Goal: Task Accomplishment & Management: Manage account settings

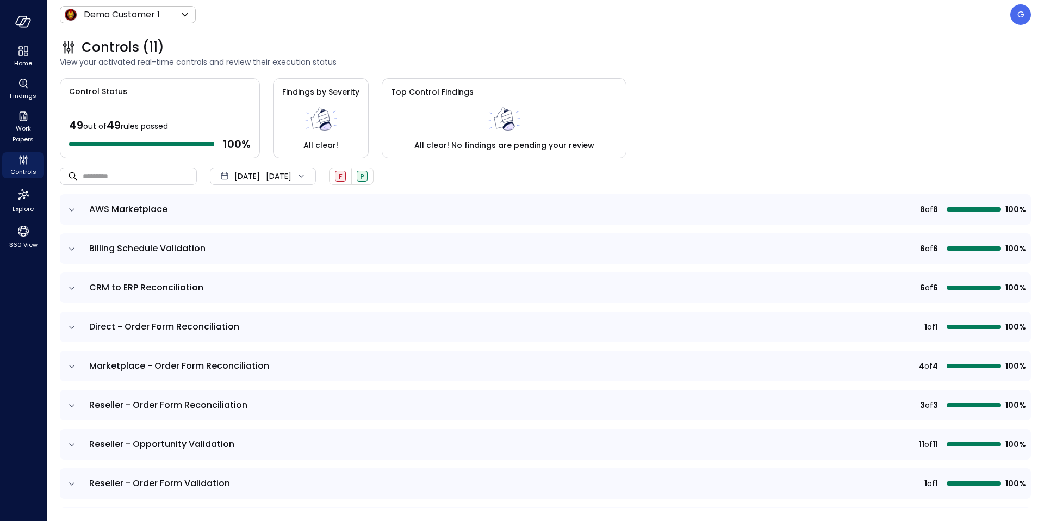
scroll to position [2, 0]
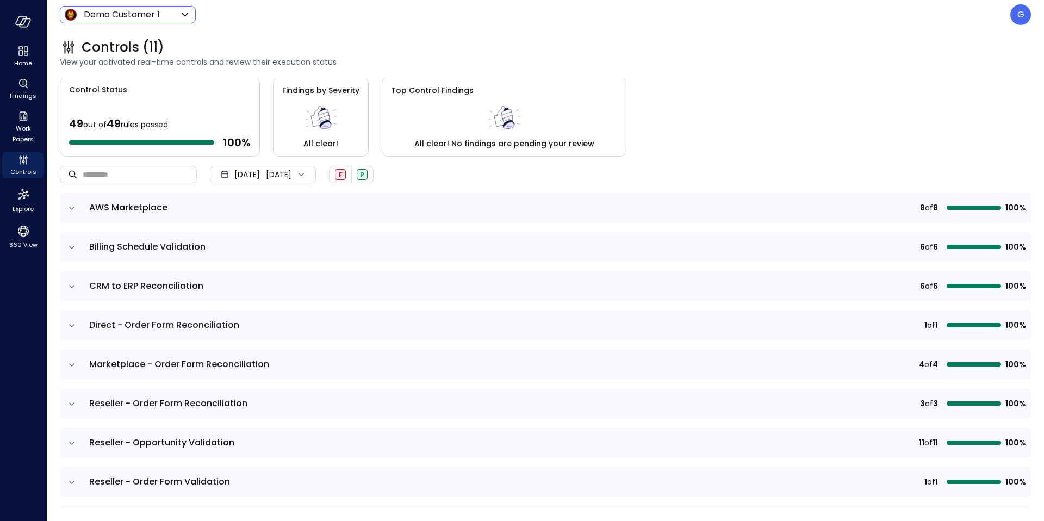
click at [84, 10] on body "Home Findings Work Papers Controls Explore 360 View Demo Customer 1 ***** ​ G C…" at bounding box center [522, 260] width 1044 height 521
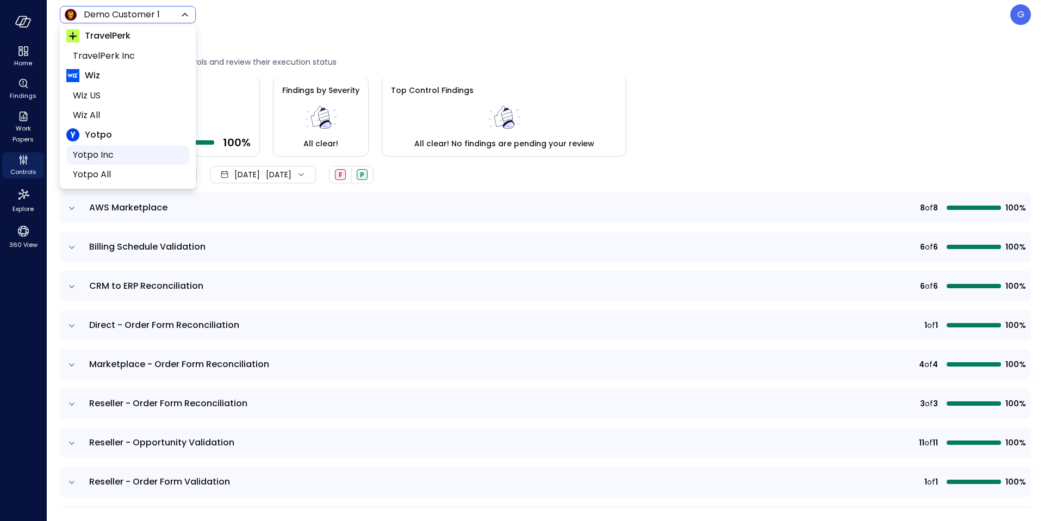
scroll to position [127, 0]
click at [88, 89] on span "Wiz US" at bounding box center [127, 93] width 108 height 13
type input "******"
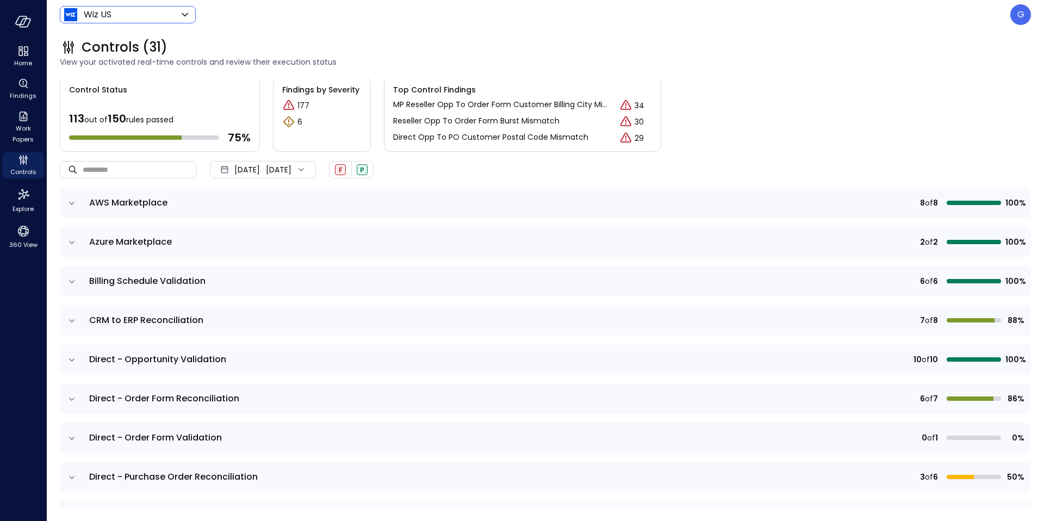
click at [135, 211] on td "AWS Marketplace" at bounding box center [390, 203] width 615 height 30
click at [1014, 22] on div "G" at bounding box center [1020, 14] width 21 height 21
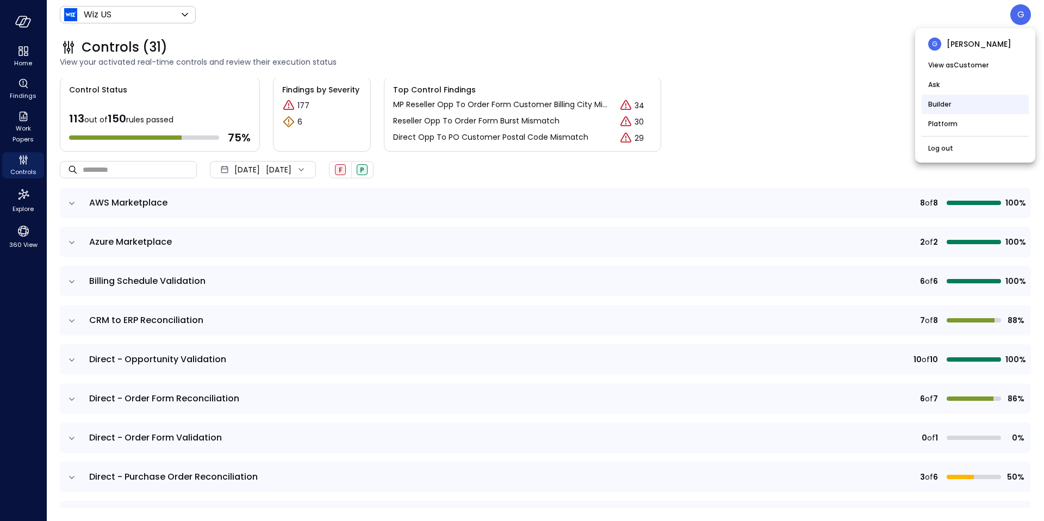
click at [951, 106] on li "Builder" at bounding box center [974, 105] width 107 height 20
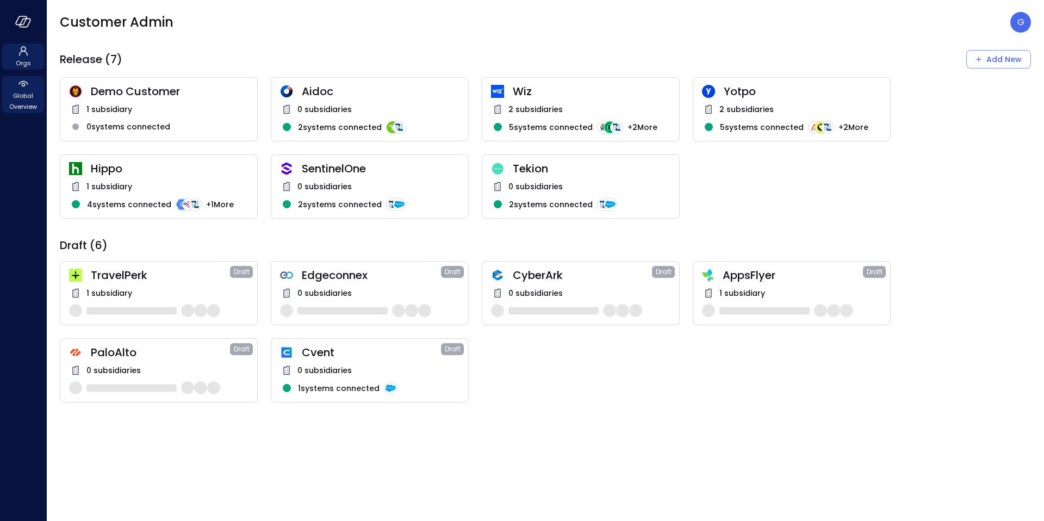
click at [26, 97] on span "Global Overview" at bounding box center [23, 101] width 33 height 22
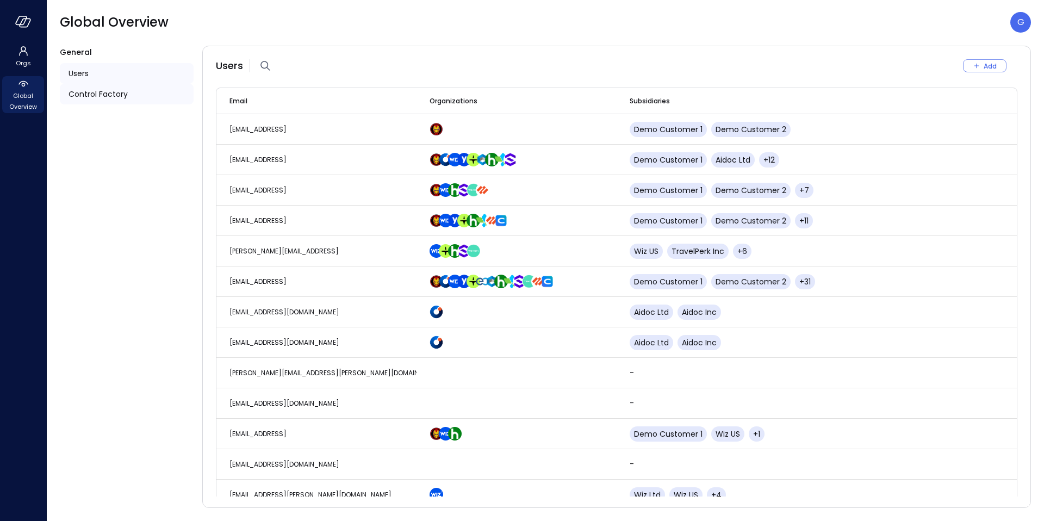
click at [74, 89] on span "Control Factory" at bounding box center [97, 94] width 59 height 12
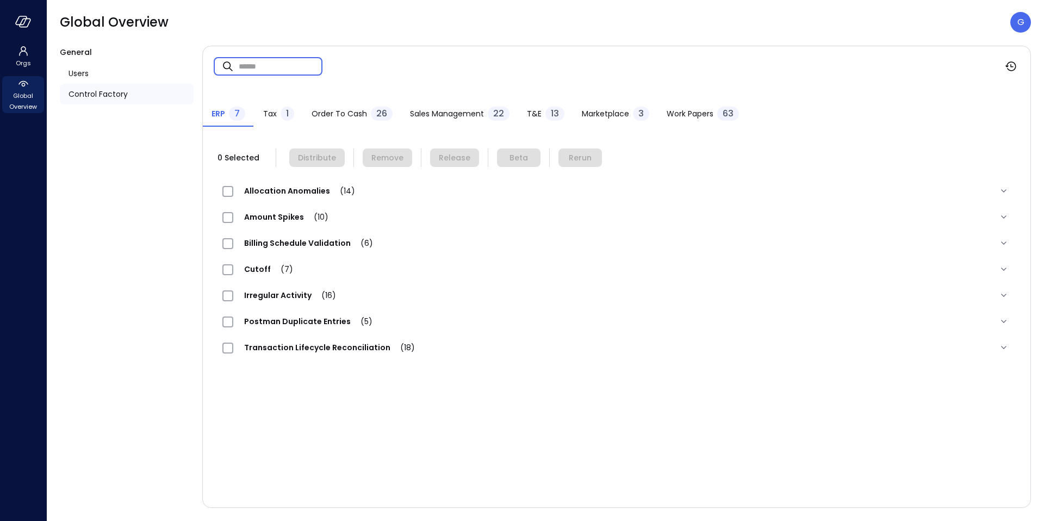
click at [285, 70] on input "text" at bounding box center [281, 66] width 84 height 29
click at [271, 182] on div "Allocation Anomalies (14)" at bounding box center [617, 191] width 806 height 26
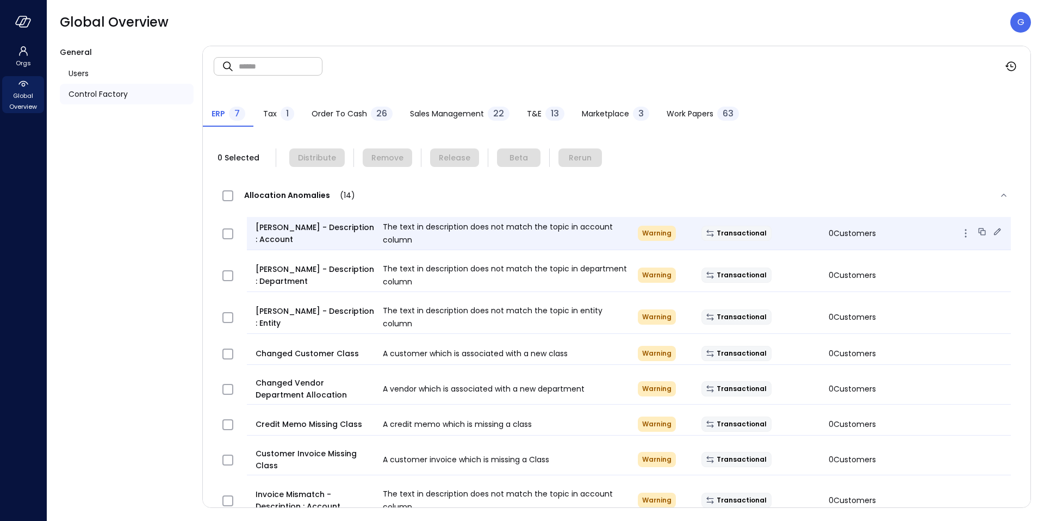
click at [295, 227] on span "Bill Mismatch - Description : Account" at bounding box center [314, 233] width 119 height 24
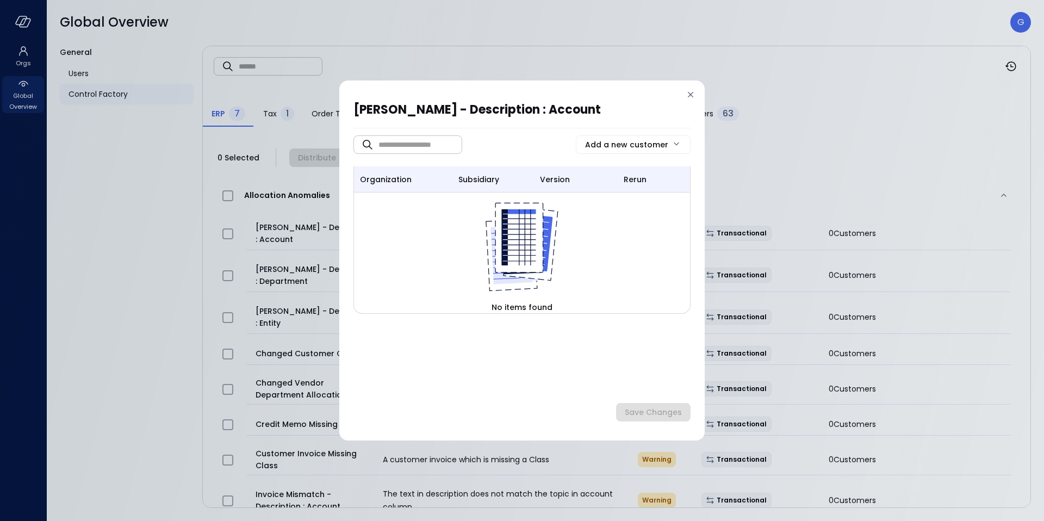
click at [685, 98] on icon at bounding box center [690, 94] width 11 height 11
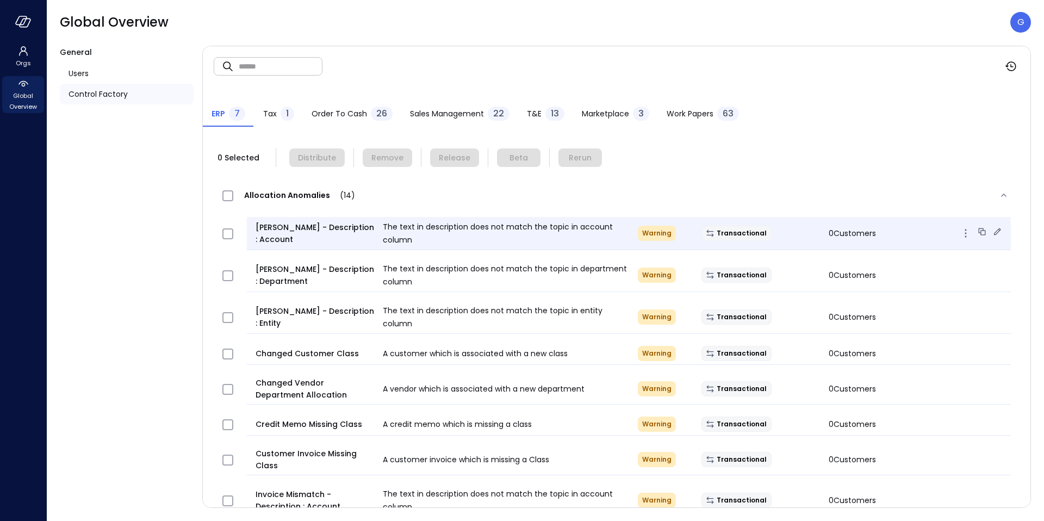
click at [994, 230] on icon at bounding box center [996, 231] width 11 height 11
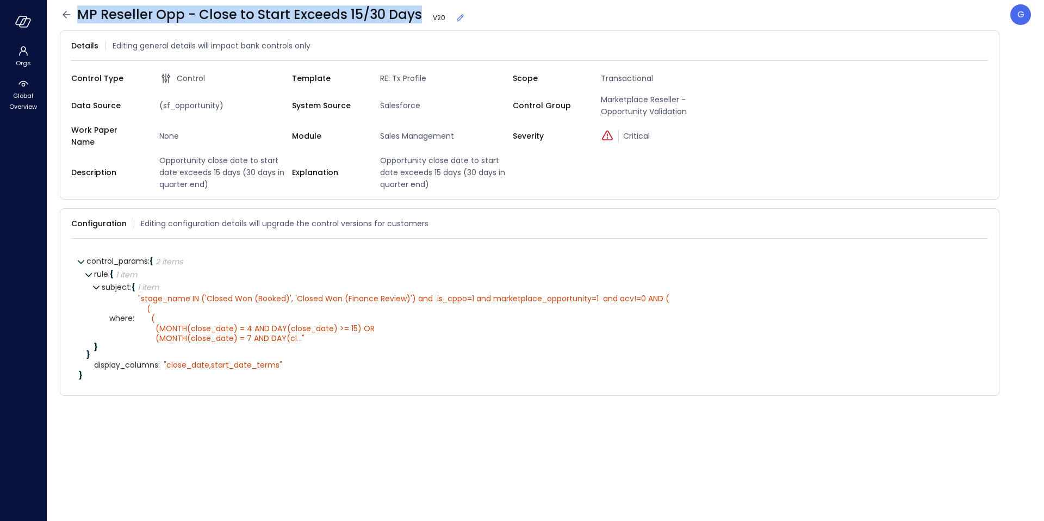
drag, startPoint x: 76, startPoint y: 11, endPoint x: 417, endPoint y: 18, distance: 341.4
click at [417, 18] on div "MP Reseller Opp - Close to Start Exceeds 15/30 Days V 20" at bounding box center [267, 14] width 414 height 17
drag, startPoint x: 416, startPoint y: 13, endPoint x: 80, endPoint y: 17, distance: 336.0
click at [80, 17] on span "MP Reseller Opp - Close to Start Exceeds 15/30 Days V 20" at bounding box center [271, 14] width 388 height 17
copy span "MP Reseller Opp - Close to Start Exceeds 15/30 Days"
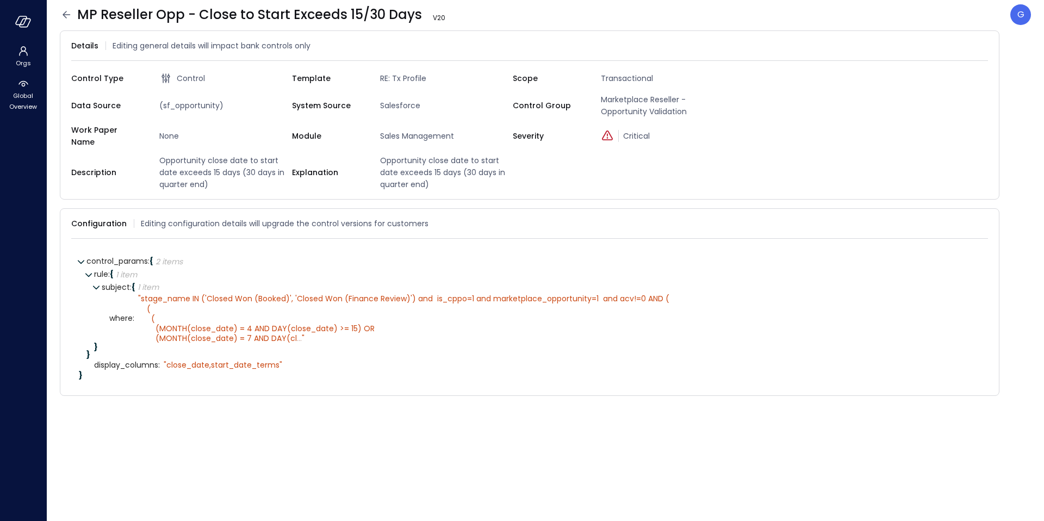
click at [58, 16] on header "MP Reseller Opp - Close to Start Exceeds 15/30 Days V 20 G" at bounding box center [545, 14] width 997 height 29
click at [63, 15] on icon at bounding box center [67, 14] width 8 height 7
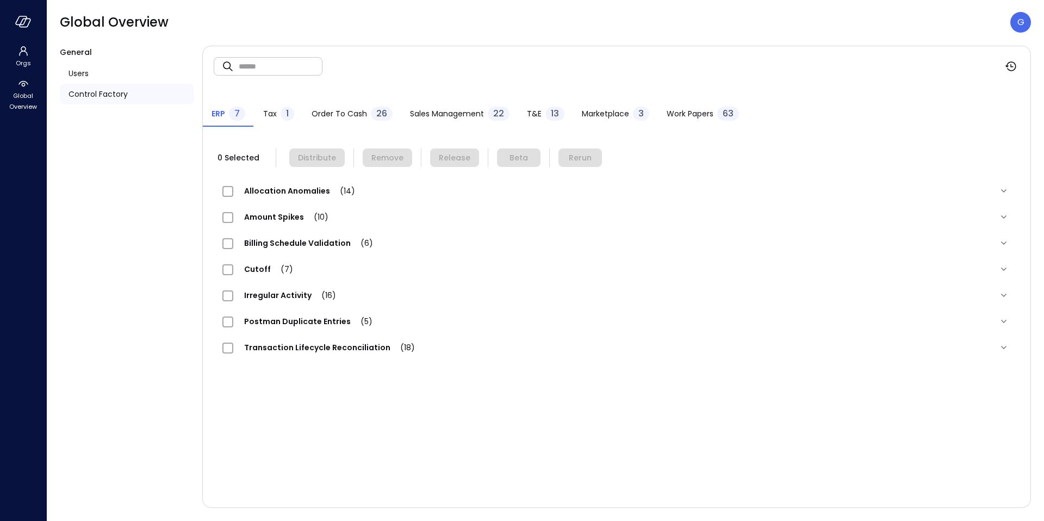
click at [274, 72] on input "text" at bounding box center [281, 66] width 84 height 29
paste input "**********"
type input "**********"
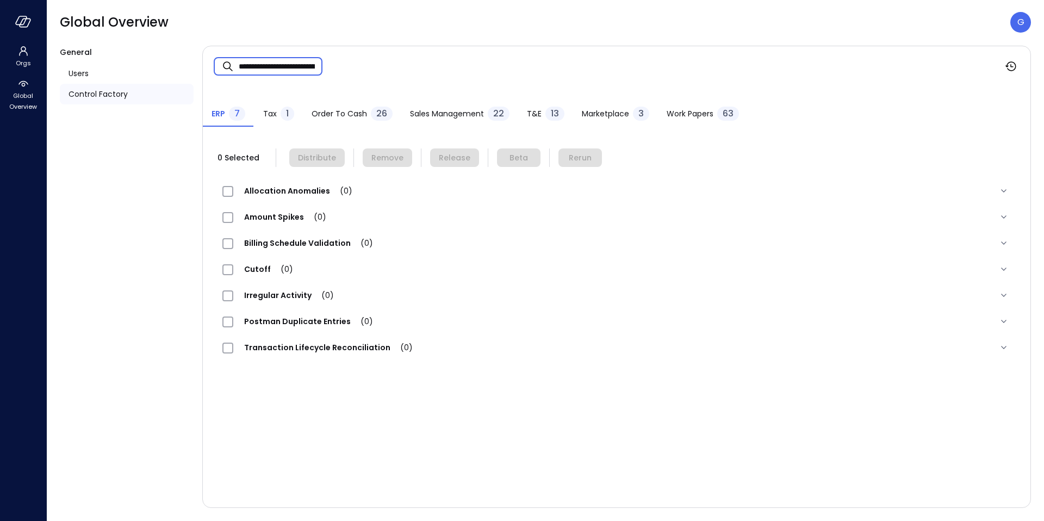
click at [277, 120] on div "Tax 1" at bounding box center [278, 115] width 31 height 16
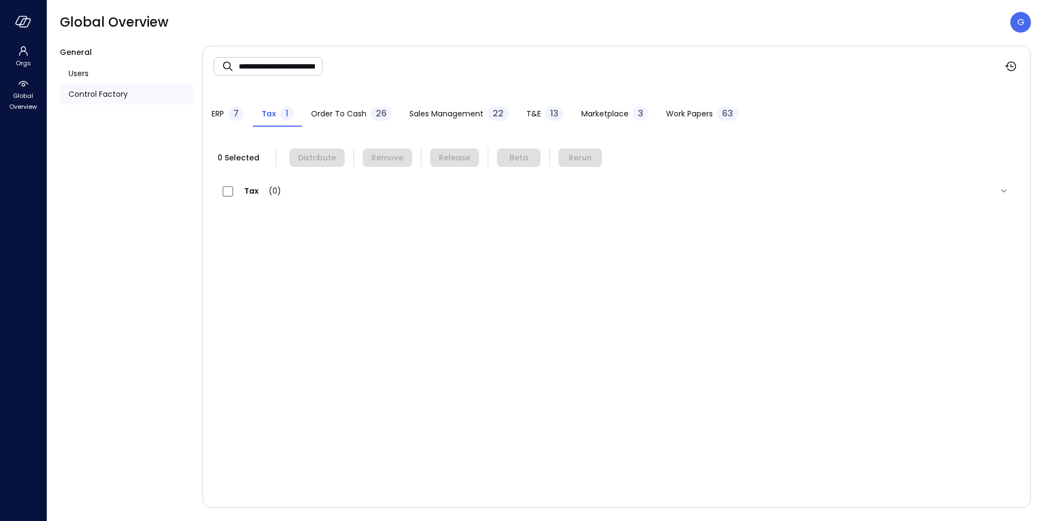
click at [308, 114] on button "Order to Cash 26" at bounding box center [351, 115] width 98 height 24
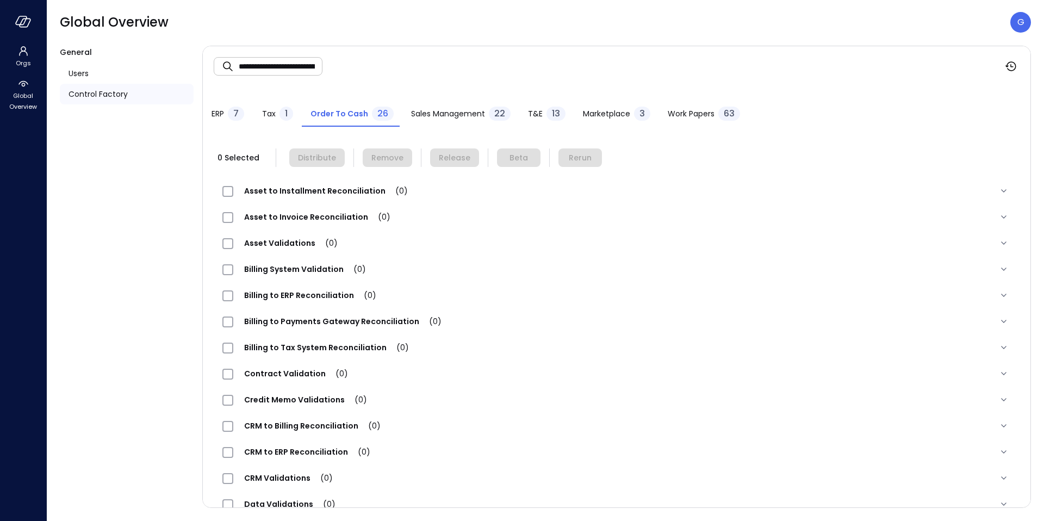
click at [432, 117] on span "Sales Management" at bounding box center [448, 114] width 74 height 12
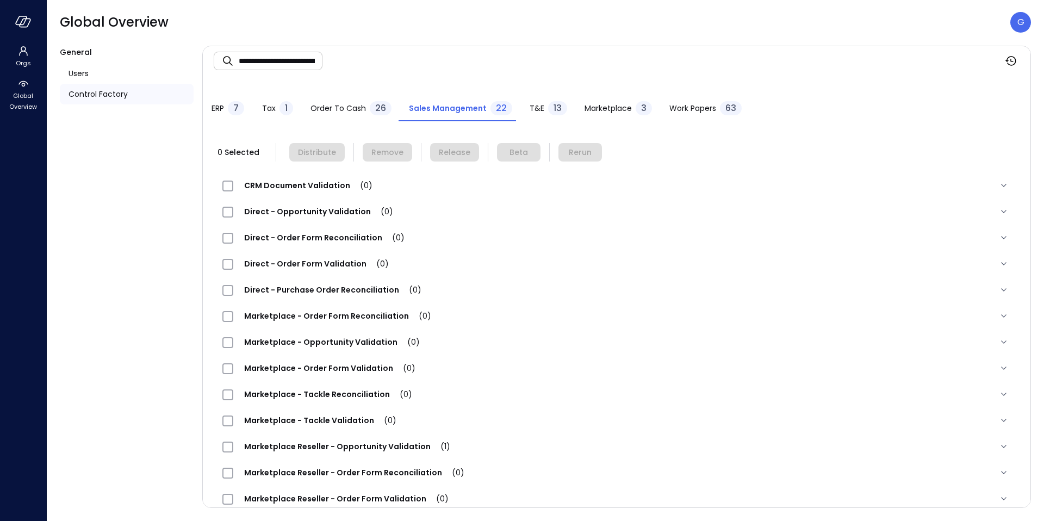
click at [534, 121] on button "T&E 13" at bounding box center [548, 109] width 55 height 24
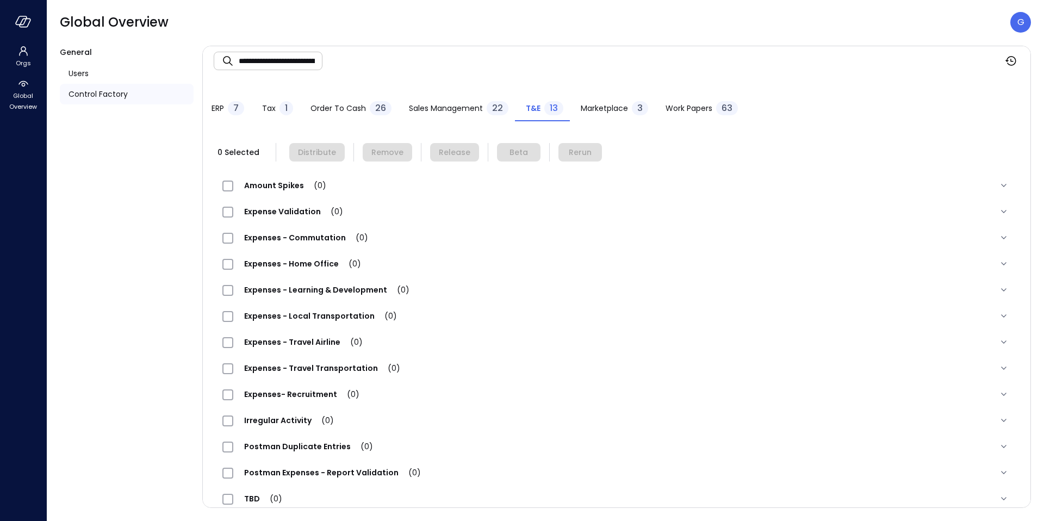
scroll to position [21, 0]
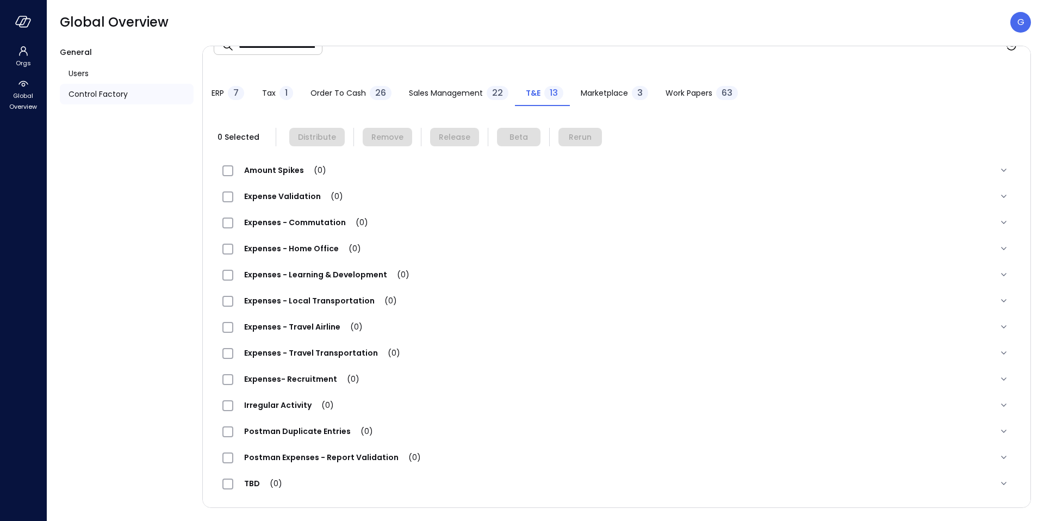
click at [581, 98] on span "Marketplace" at bounding box center [604, 93] width 47 height 12
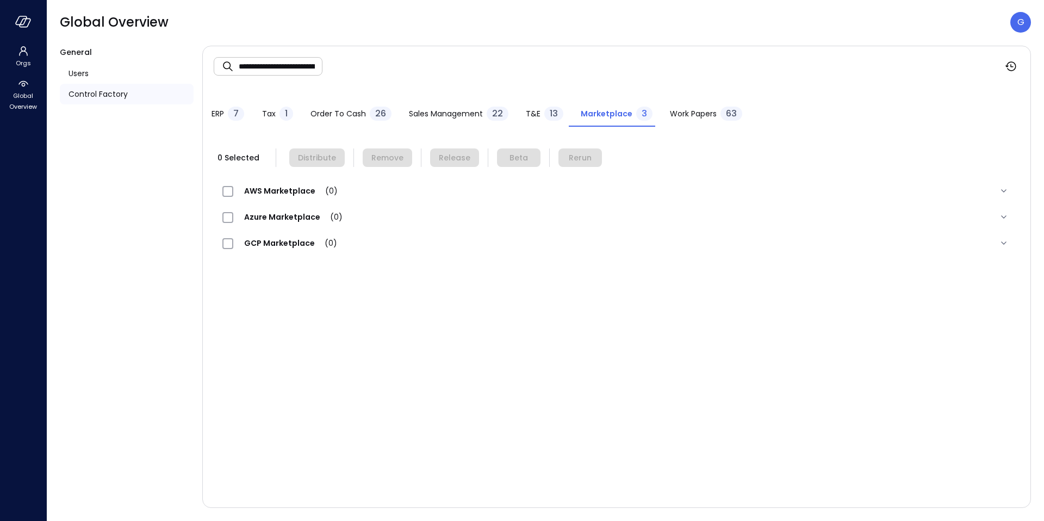
drag, startPoint x: 645, startPoint y: 97, endPoint x: 659, endPoint y: 108, distance: 18.2
click at [646, 98] on div "ERP 7 Tax 1 Order to Cash 26 Sales Management 22 T&E 13 Marketplace 3 Work Pape…" at bounding box center [616, 106] width 827 height 40
click at [661, 108] on button "Work Papers 63" at bounding box center [706, 115] width 90 height 24
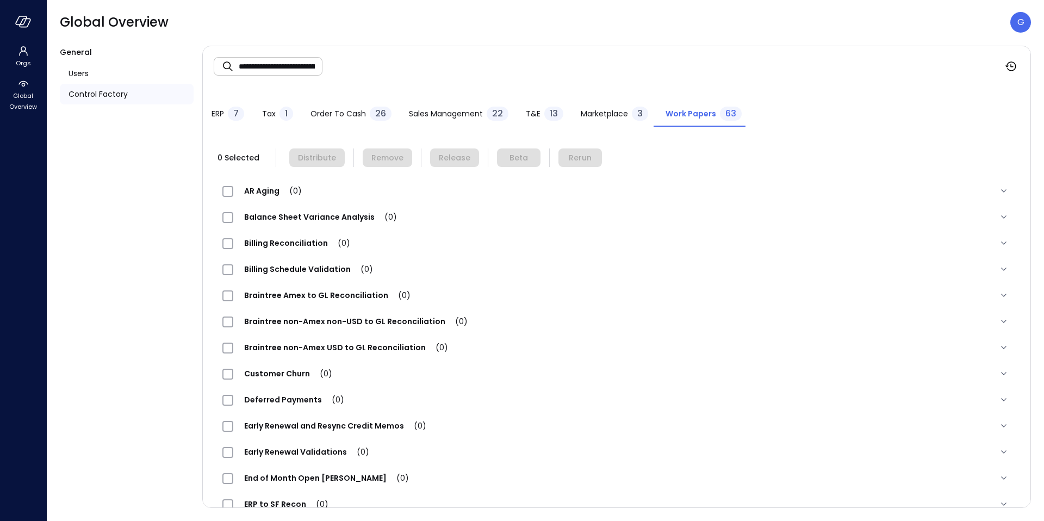
click at [234, 117] on span "7" at bounding box center [235, 113] width 5 height 13
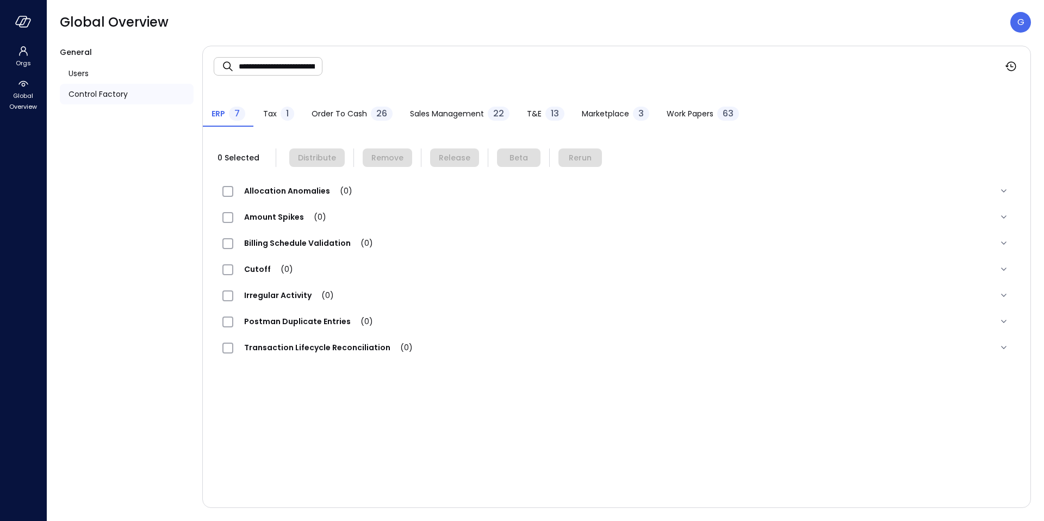
click at [275, 117] on div "Tax 1" at bounding box center [278, 115] width 31 height 16
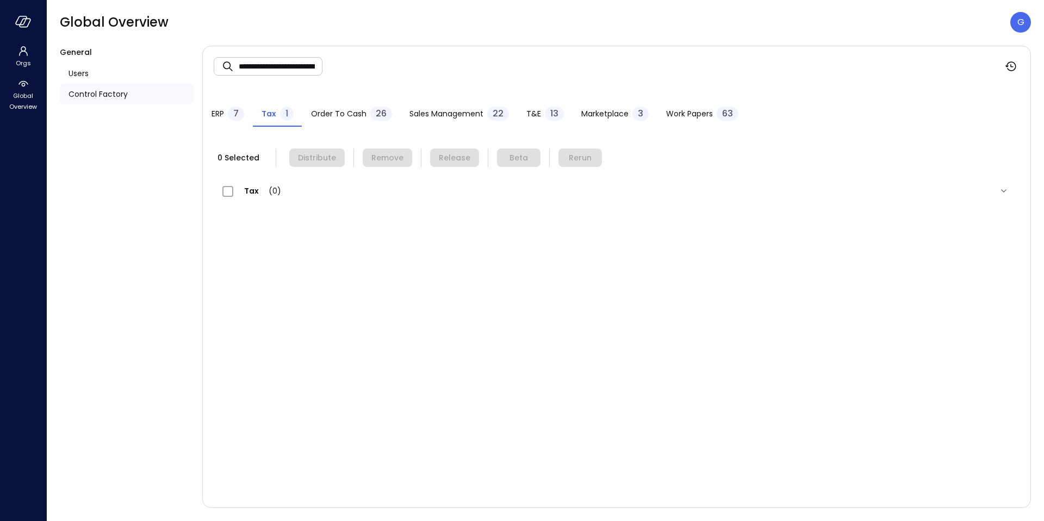
click at [344, 113] on span "Order to Cash" at bounding box center [338, 114] width 55 height 12
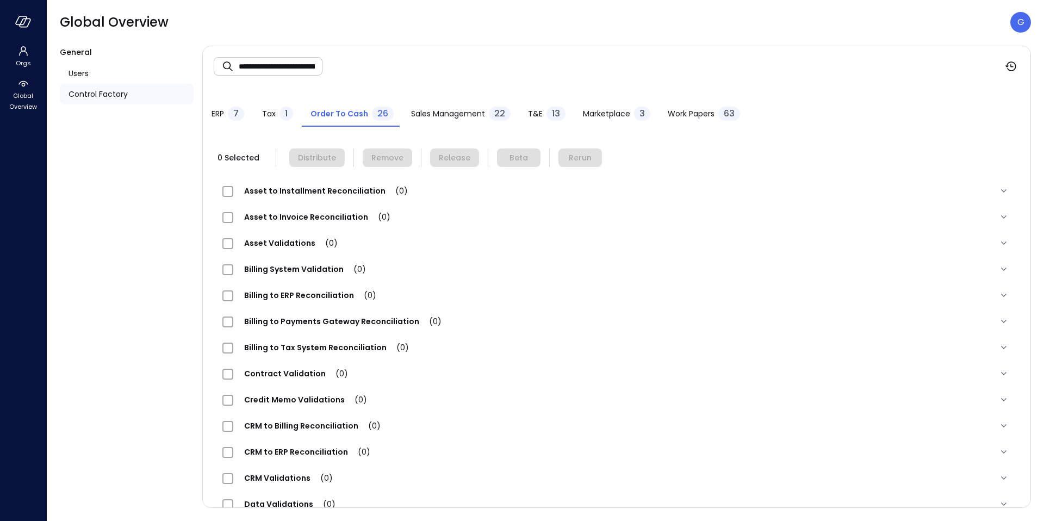
click at [422, 110] on span "Sales Management" at bounding box center [448, 114] width 74 height 12
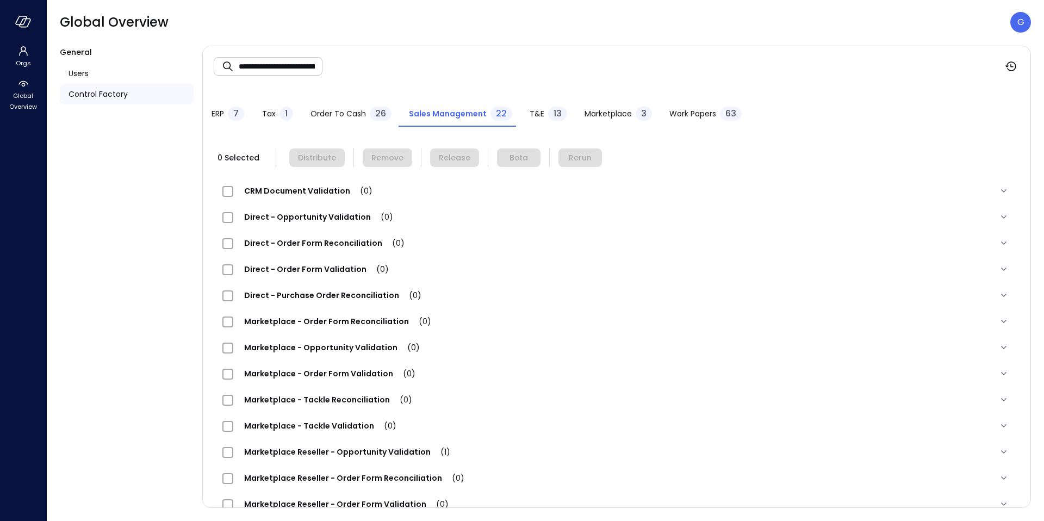
scroll to position [255, 0]
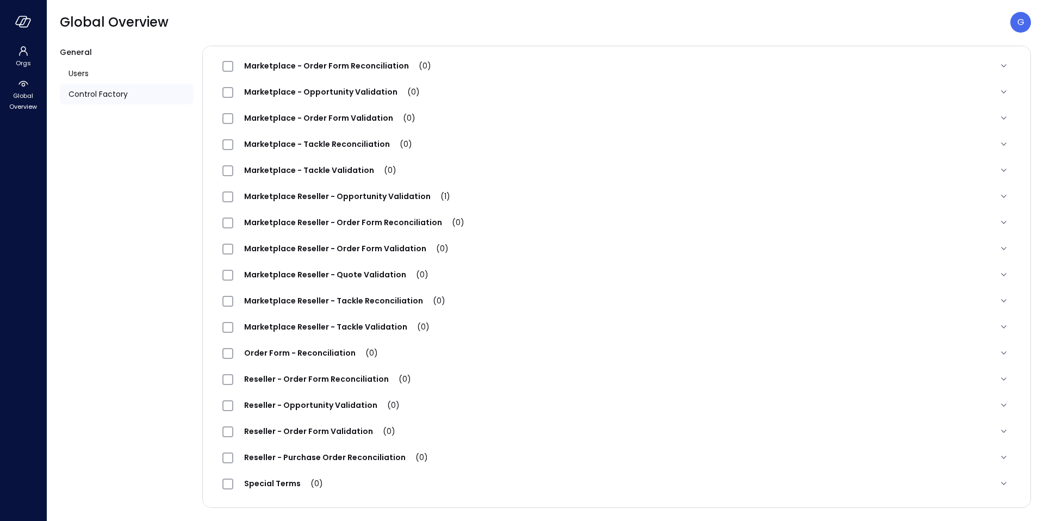
click at [401, 191] on span "Marketplace Reseller - Opportunity Validation (1)" at bounding box center [347, 196] width 228 height 11
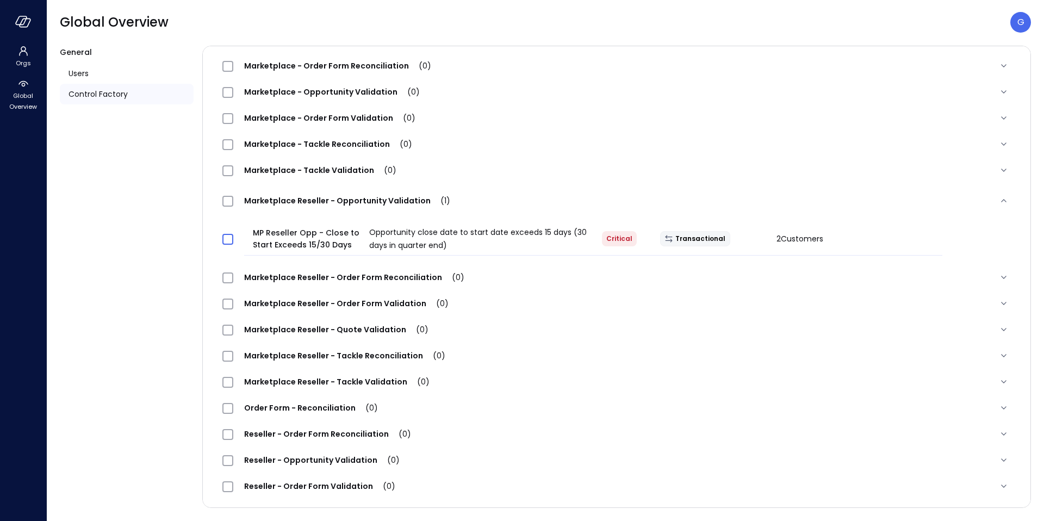
click at [233, 235] on span at bounding box center [227, 239] width 11 height 11
click at [234, 238] on div at bounding box center [233, 239] width 30 height 22
click at [233, 238] on span at bounding box center [227, 239] width 11 height 11
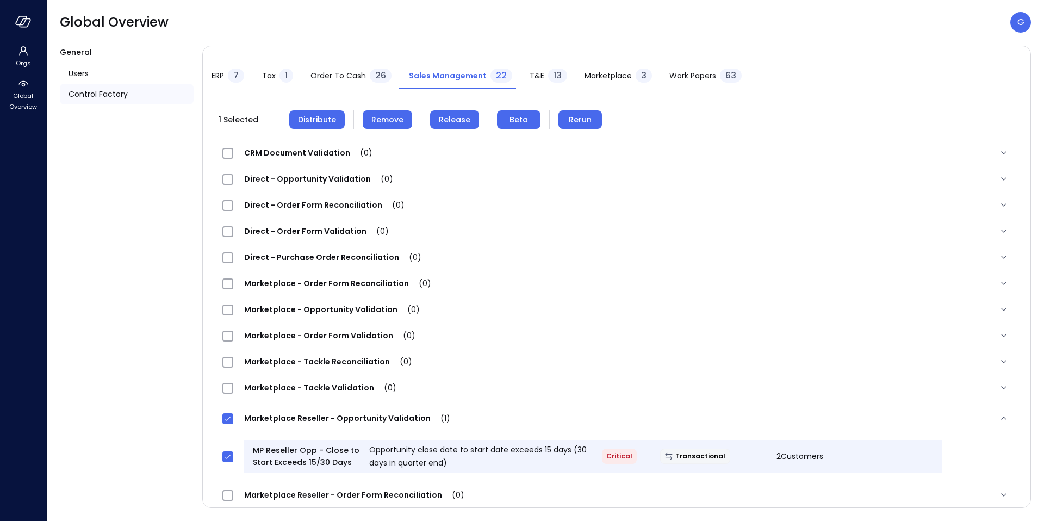
scroll to position [0, 0]
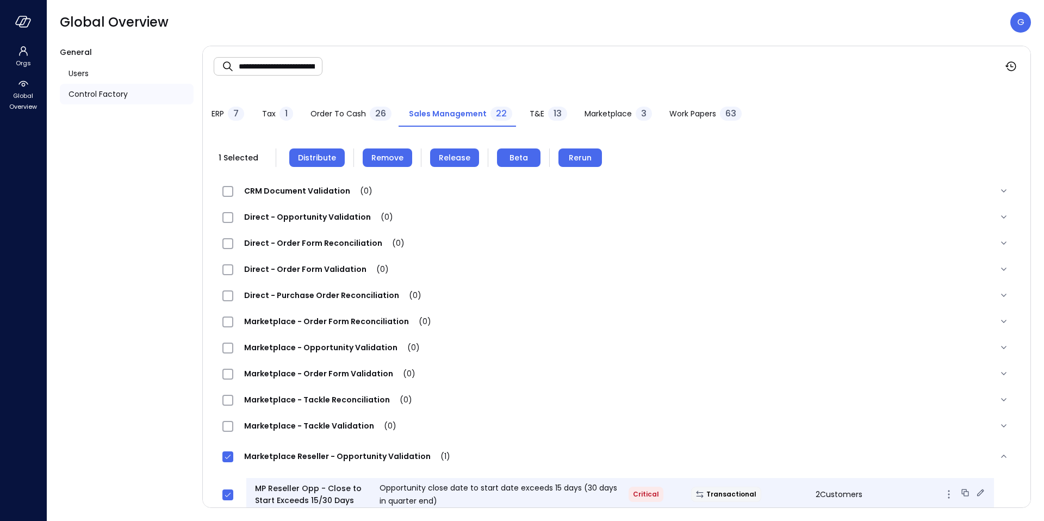
click at [817, 493] on span "2 Customers" at bounding box center [838, 494] width 47 height 11
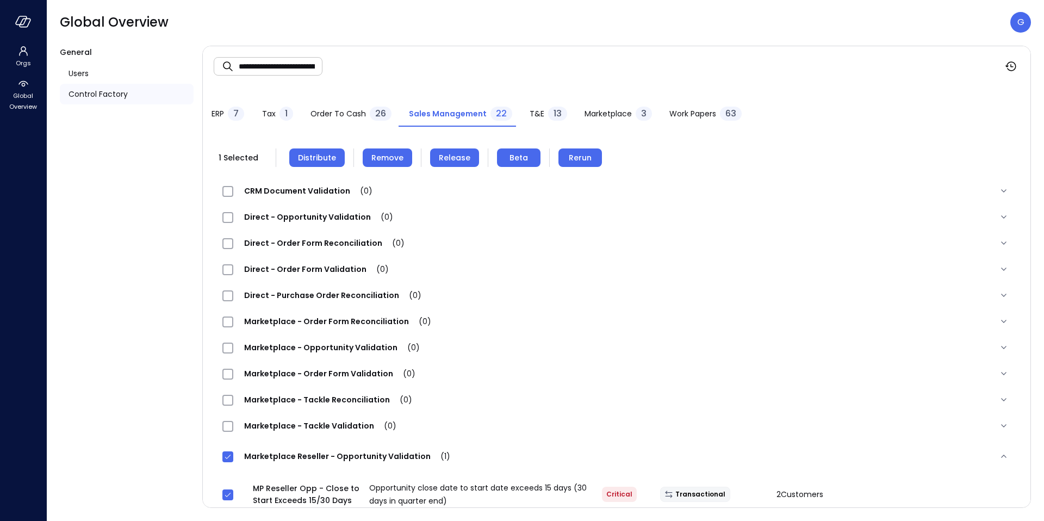
click at [579, 158] on span "Rerun" at bounding box center [580, 158] width 23 height 12
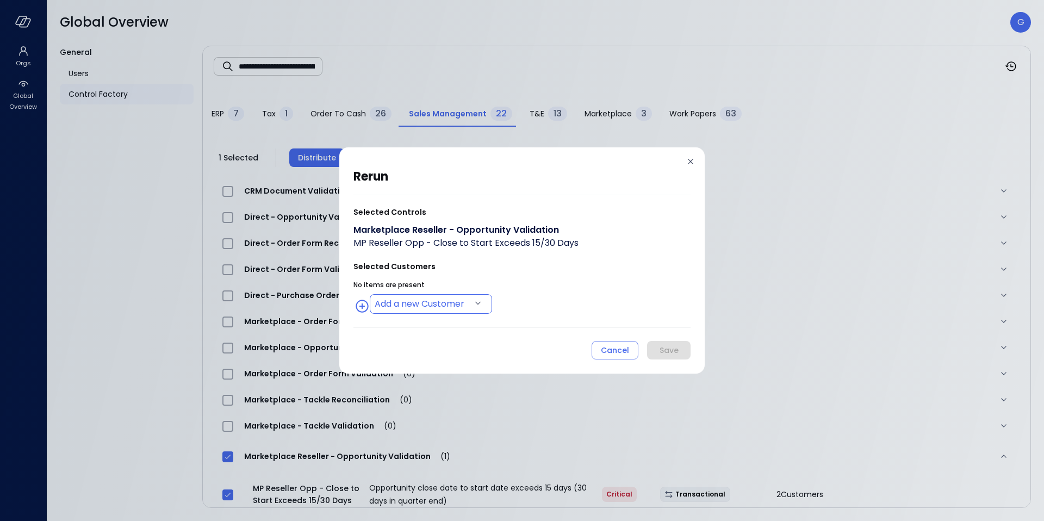
click at [442, 305] on body "**********" at bounding box center [522, 260] width 1044 height 521
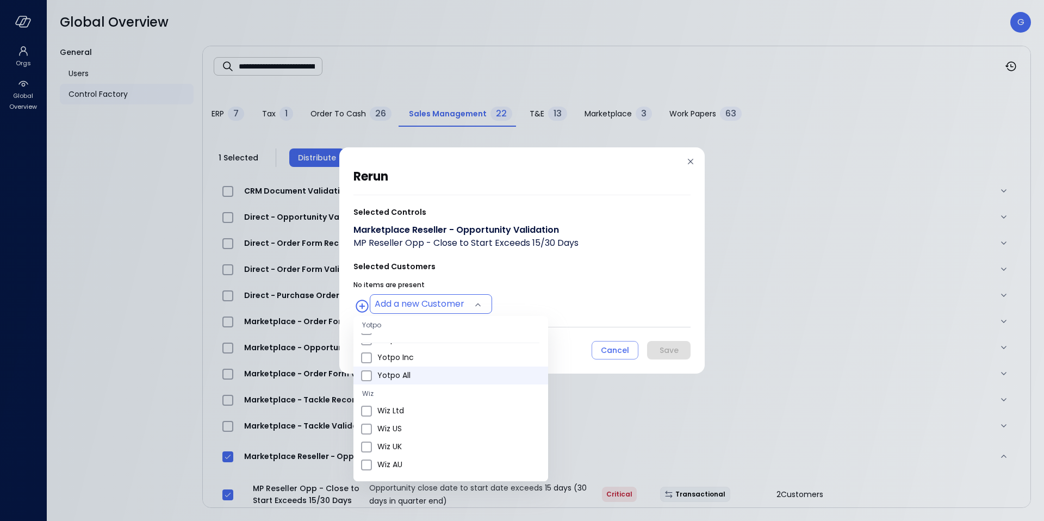
scroll to position [425, 0]
type input "**********"
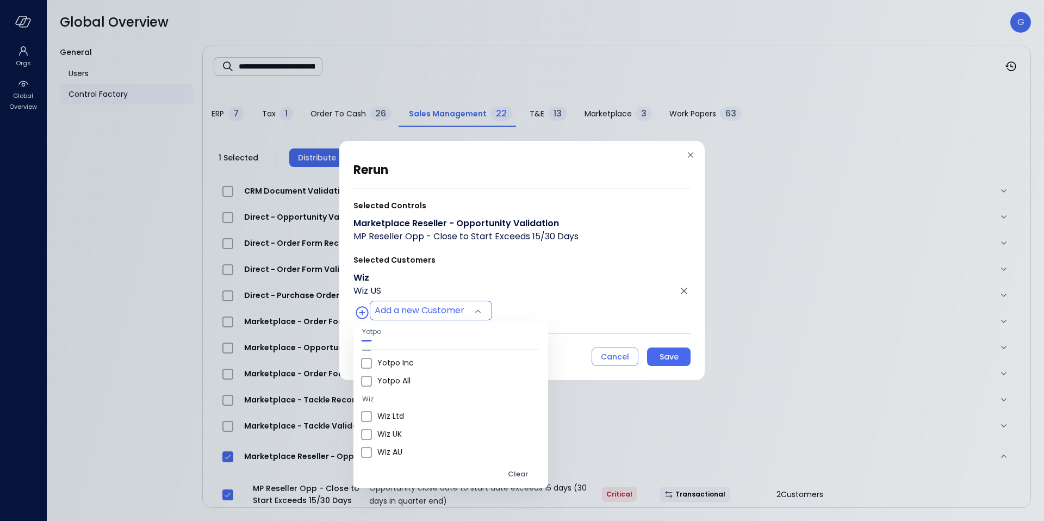
click at [528, 346] on div at bounding box center [522, 260] width 1044 height 521
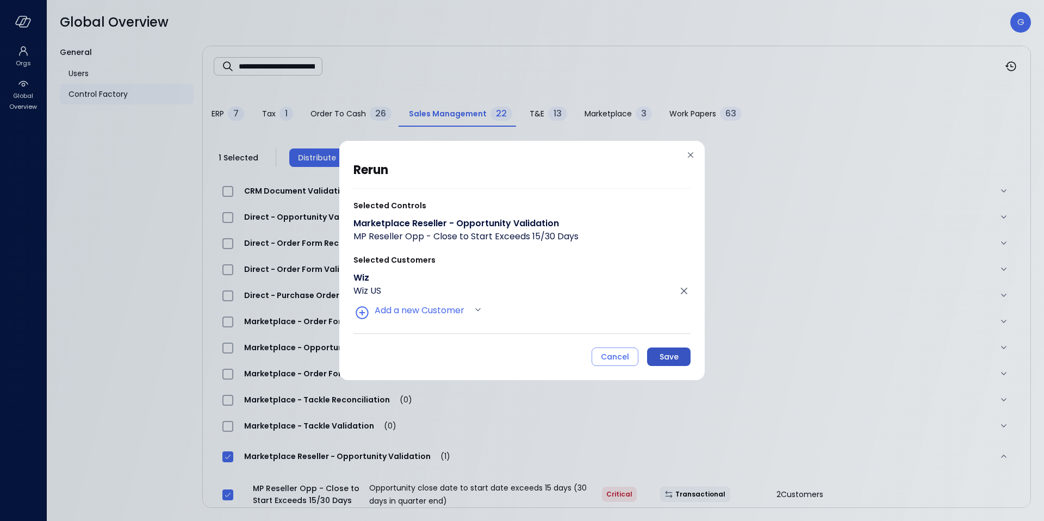
click at [660, 357] on div "Save" at bounding box center [668, 357] width 19 height 14
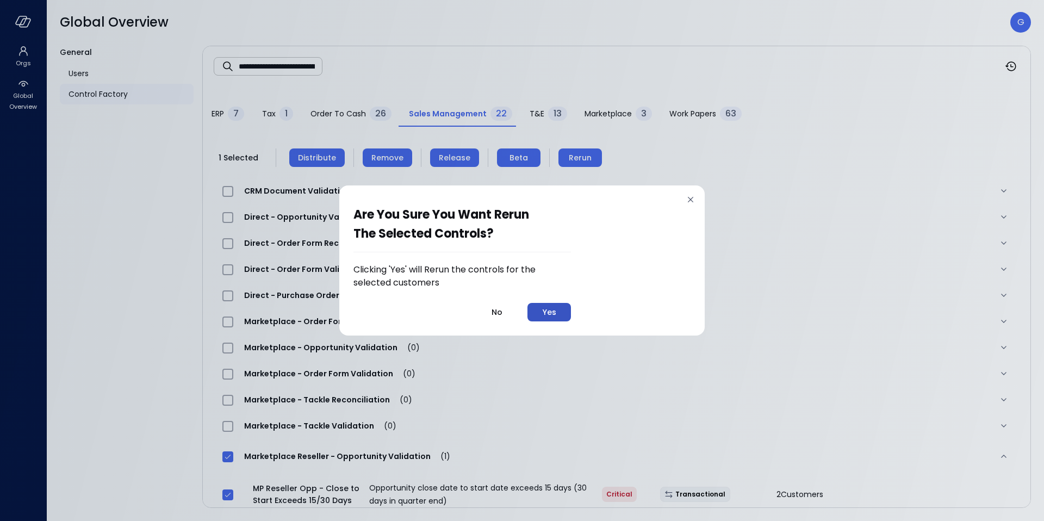
click at [563, 310] on button "Yes" at bounding box center [548, 312] width 43 height 18
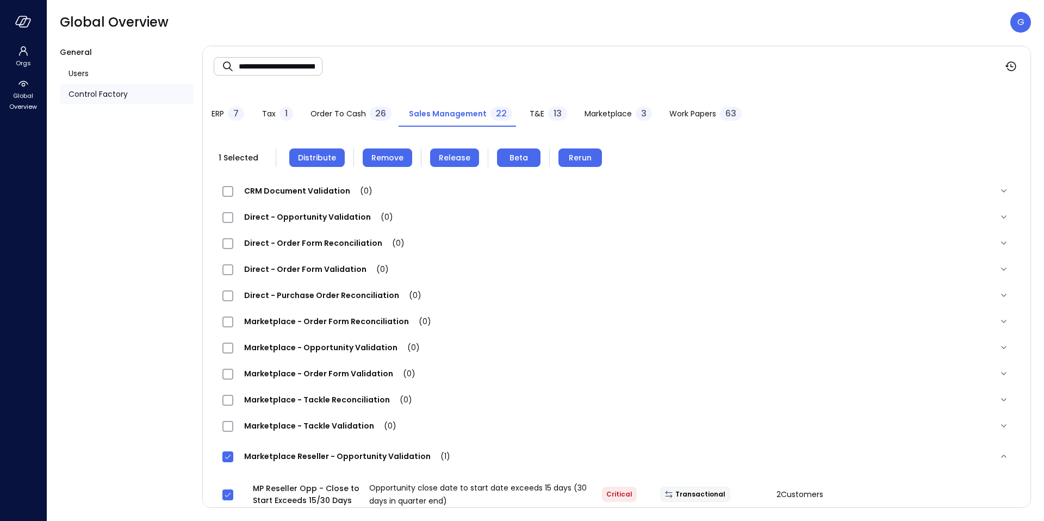
click at [973, 496] on div "MP Reseller Opp - Close to Start Exceeds 15/30 Days Opportunity close date to s…" at bounding box center [616, 494] width 788 height 33
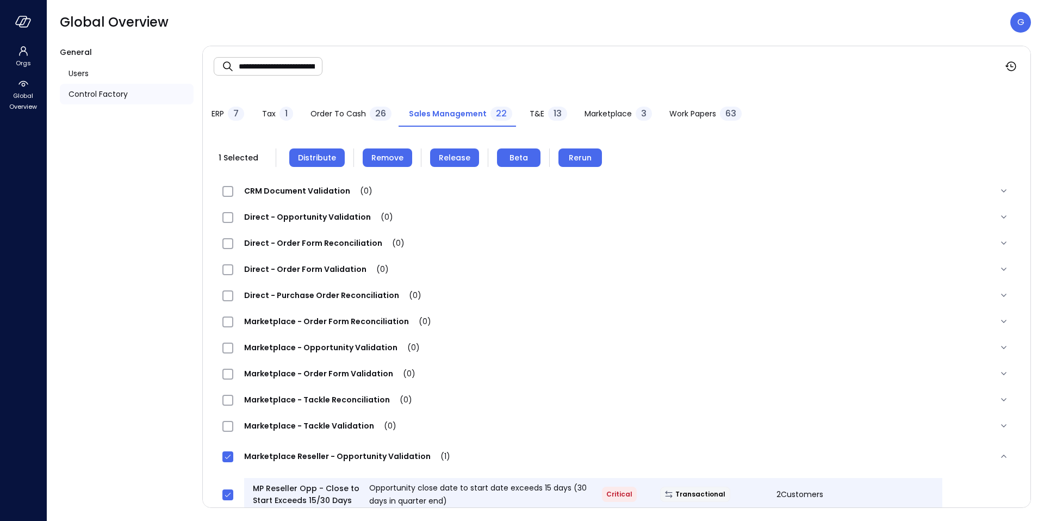
scroll to position [77, 0]
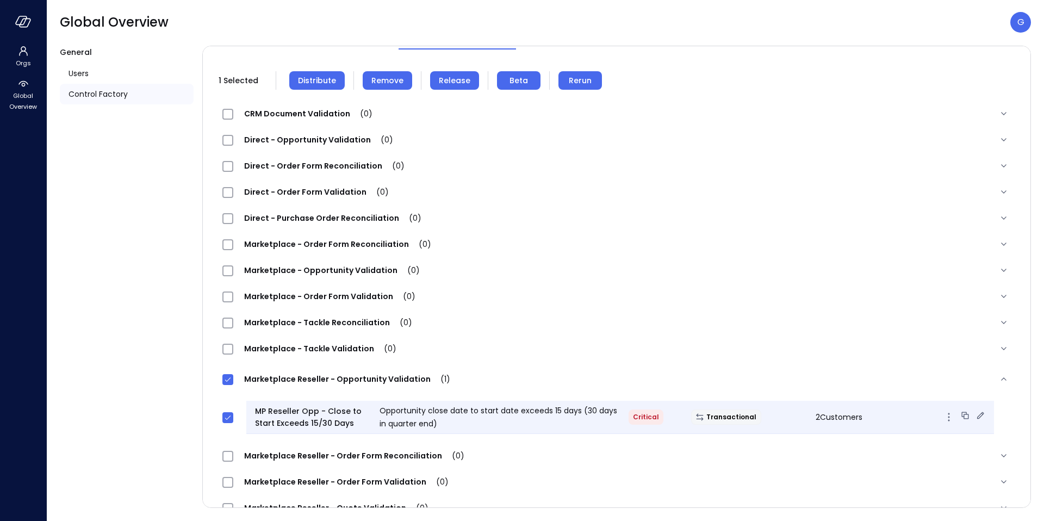
click at [975, 411] on icon at bounding box center [980, 415] width 11 height 11
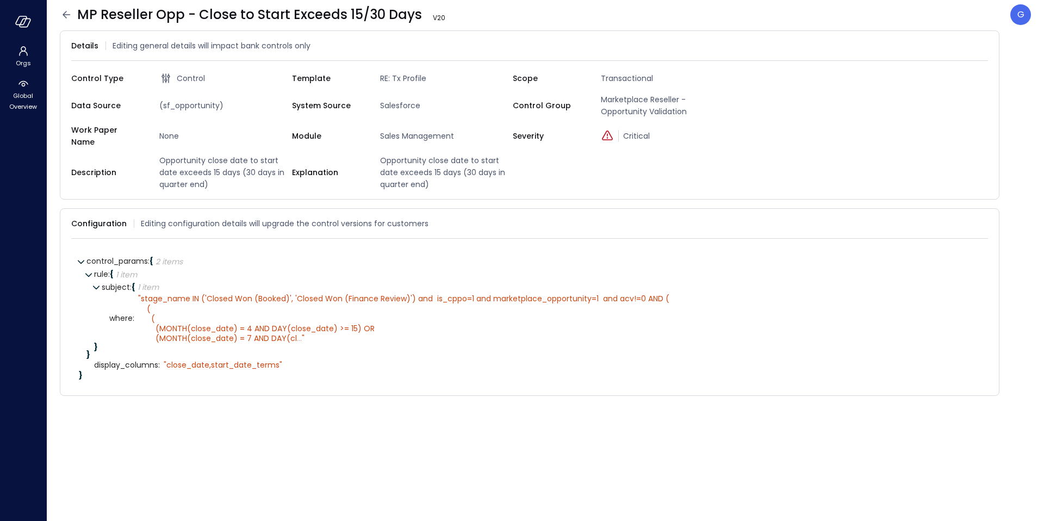
click at [67, 16] on icon at bounding box center [66, 14] width 13 height 13
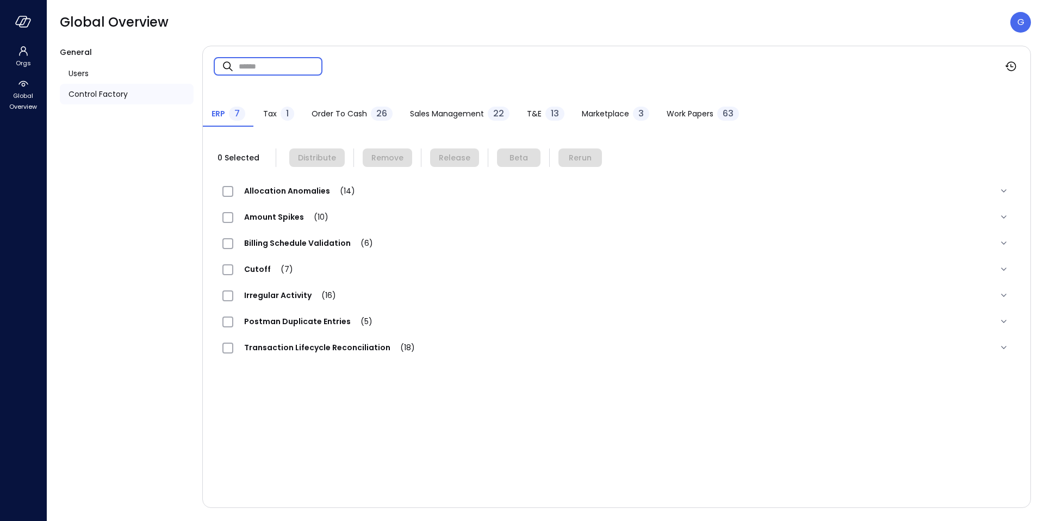
click at [297, 72] on input "text" at bounding box center [281, 66] width 84 height 29
paste input "**********"
type input "**********"
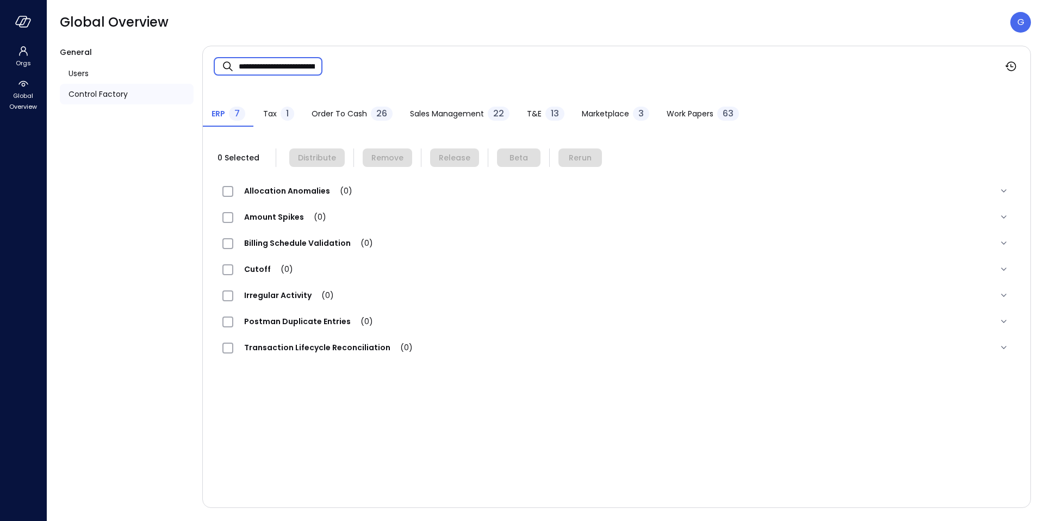
click at [282, 108] on div "1" at bounding box center [287, 114] width 14 height 14
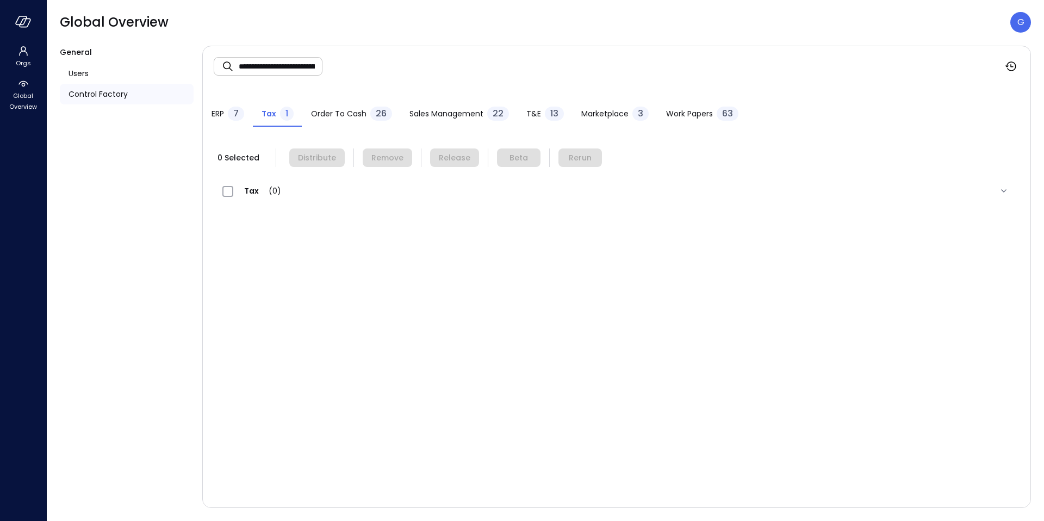
click at [351, 109] on span "Order to Cash" at bounding box center [338, 114] width 55 height 12
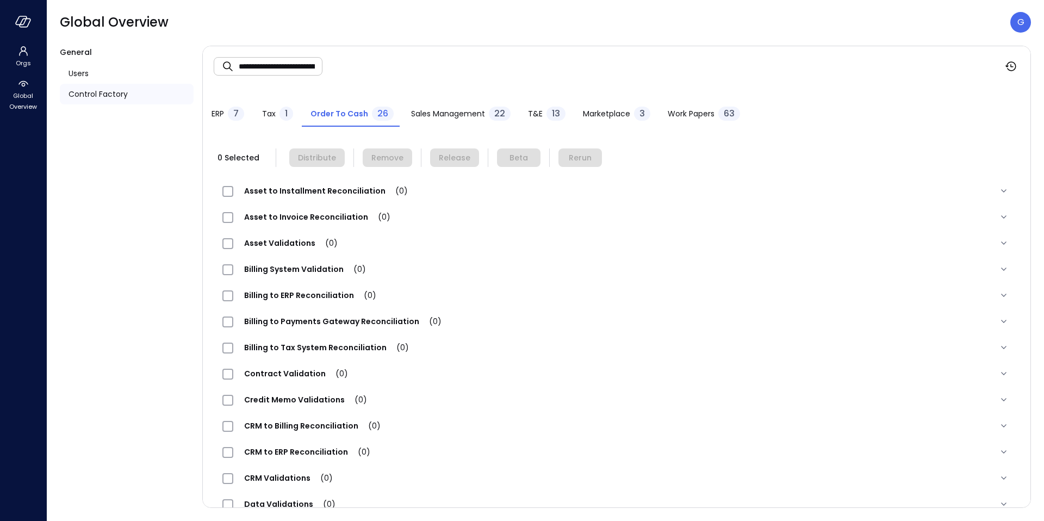
click at [428, 111] on span "Sales Management" at bounding box center [448, 114] width 74 height 12
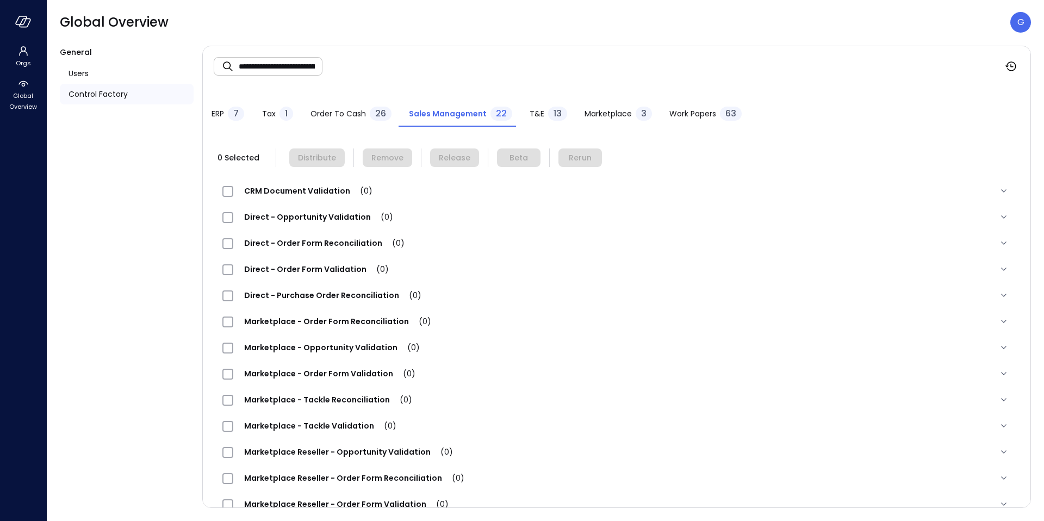
click at [548, 115] on div "13" at bounding box center [557, 114] width 19 height 14
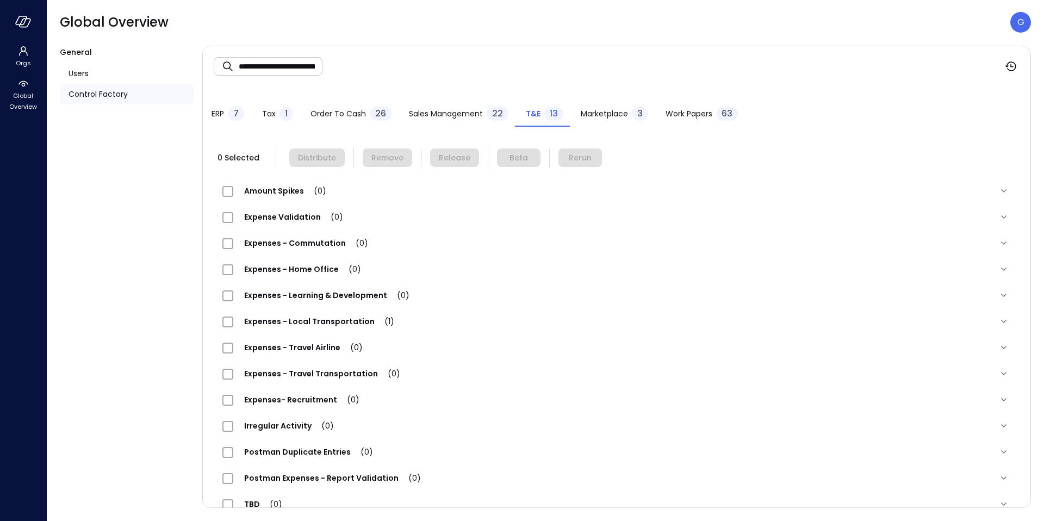
scroll to position [21, 0]
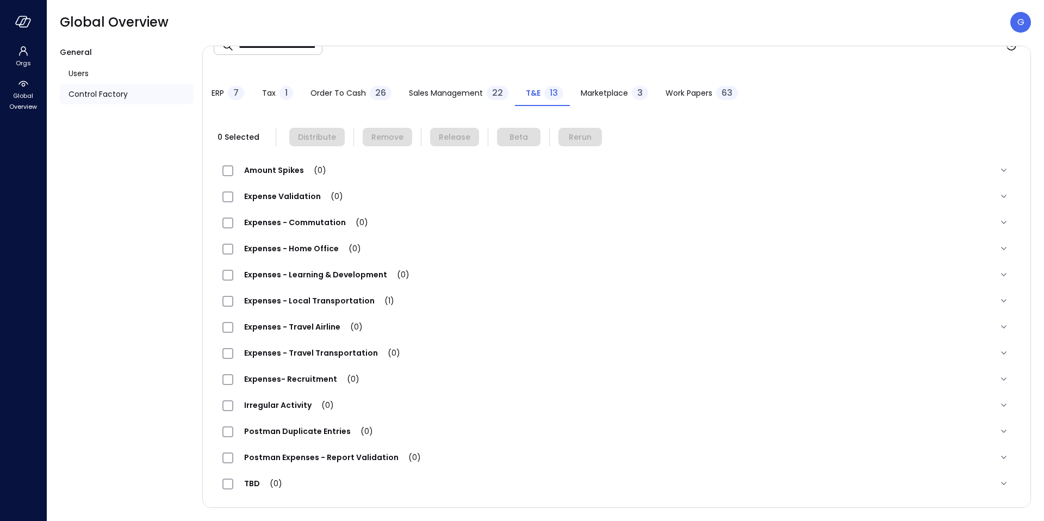
click at [678, 85] on button "Work Papers 63" at bounding box center [702, 94] width 90 height 24
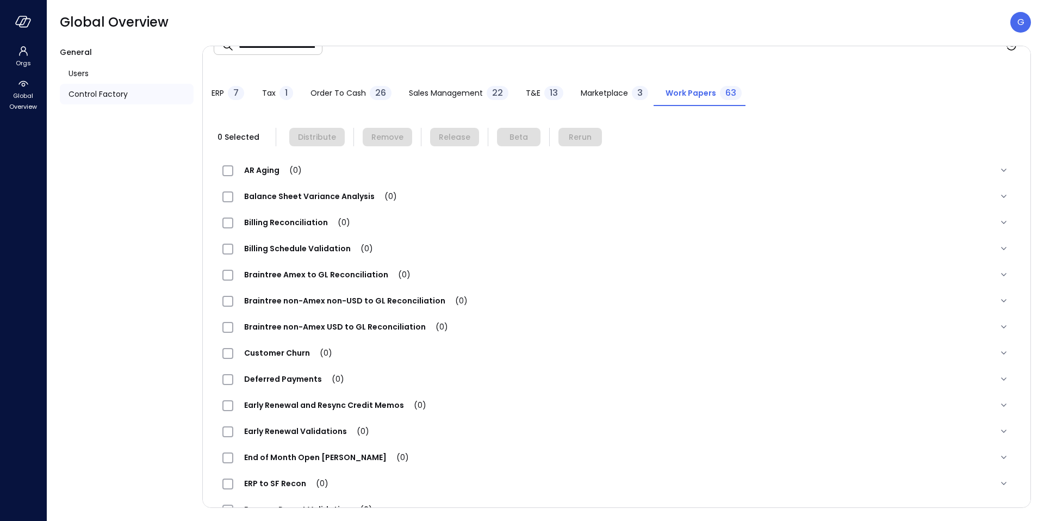
click at [597, 92] on span "Marketplace" at bounding box center [604, 93] width 47 height 12
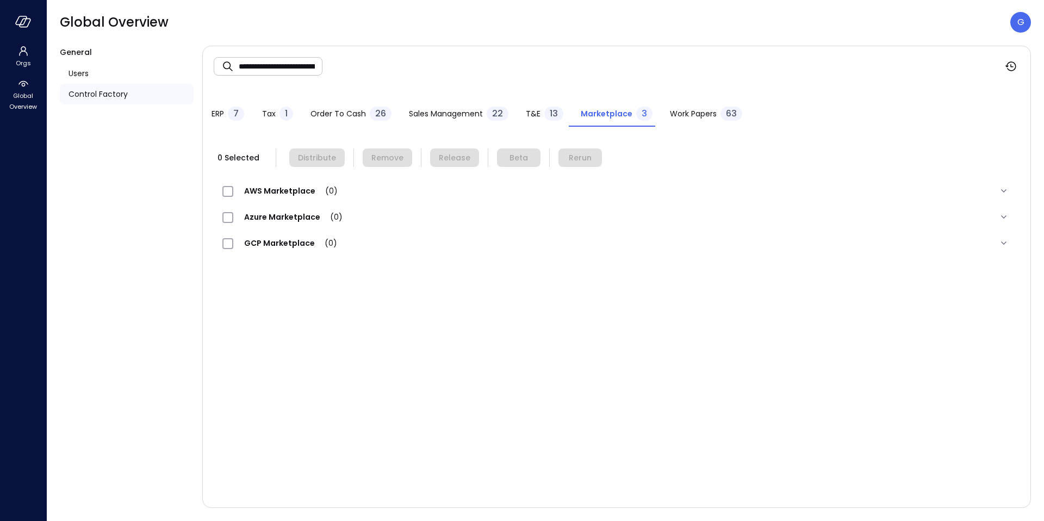
scroll to position [0, 0]
click at [242, 113] on div "7" at bounding box center [236, 114] width 16 height 14
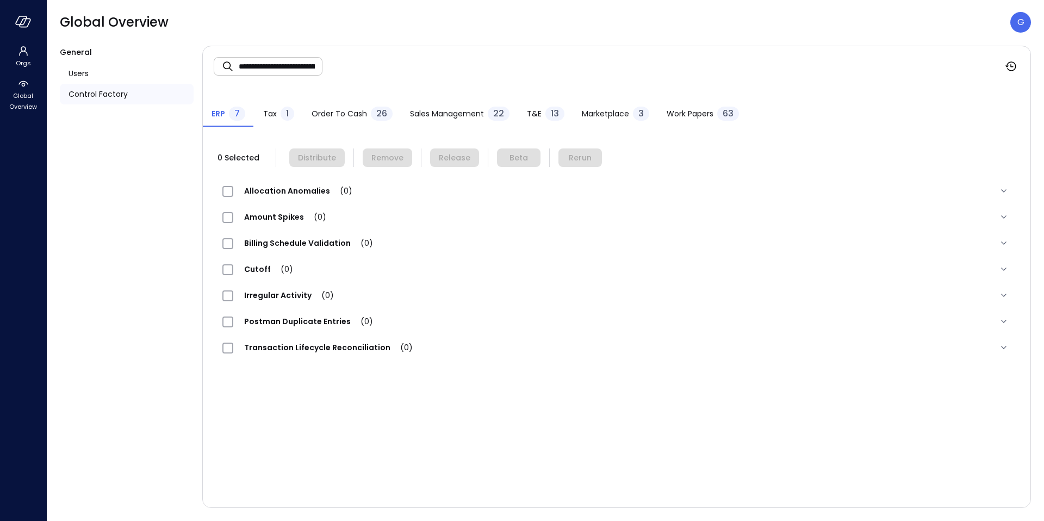
click at [305, 113] on button "Order to Cash 26" at bounding box center [352, 115] width 98 height 24
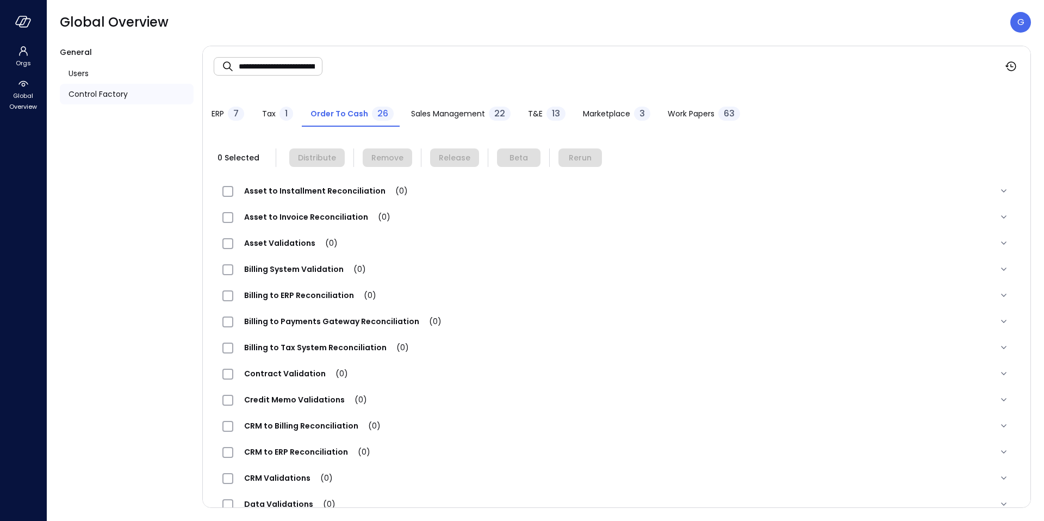
click at [275, 119] on div "Tax 1" at bounding box center [277, 115] width 31 height 16
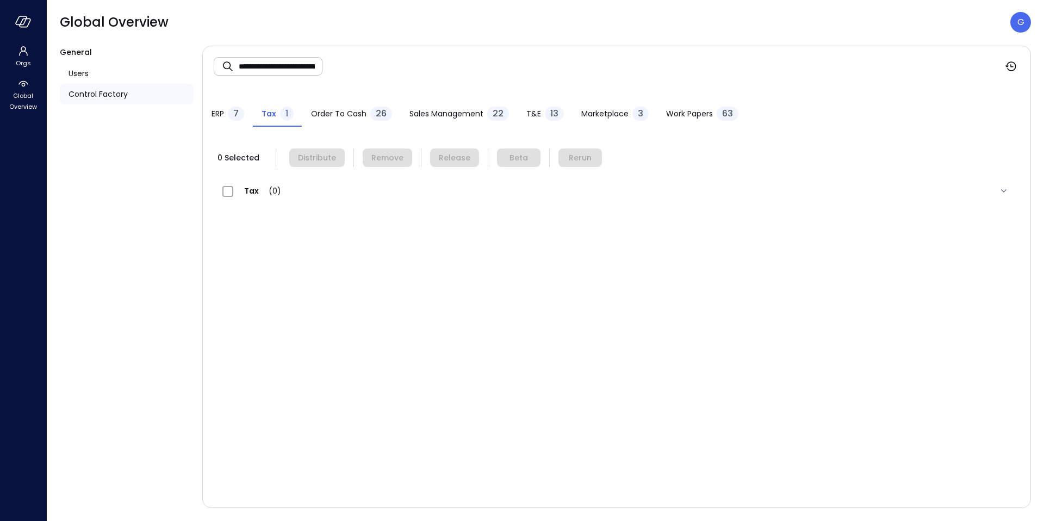
click at [384, 113] on span "26" at bounding box center [381, 113] width 11 height 13
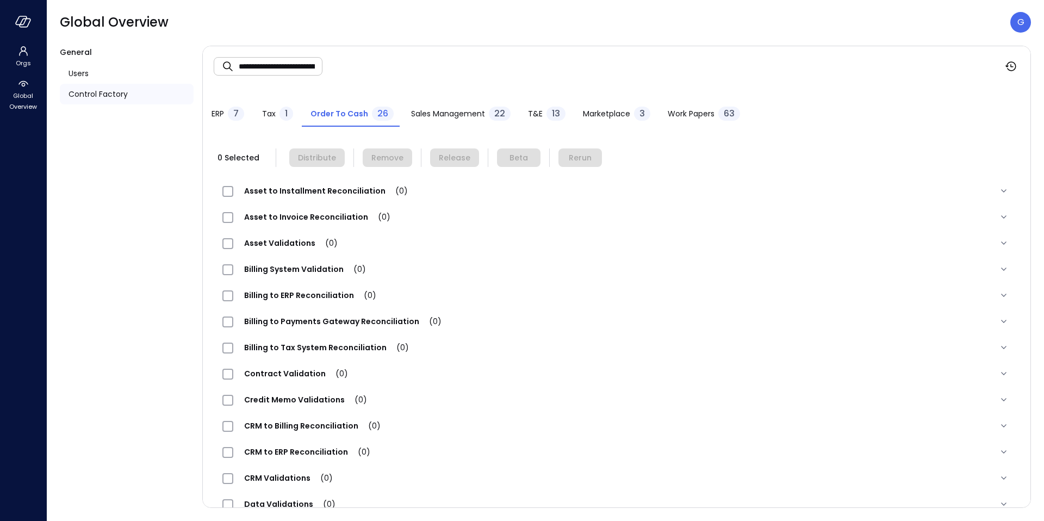
click at [430, 112] on span "Sales Management" at bounding box center [448, 114] width 74 height 12
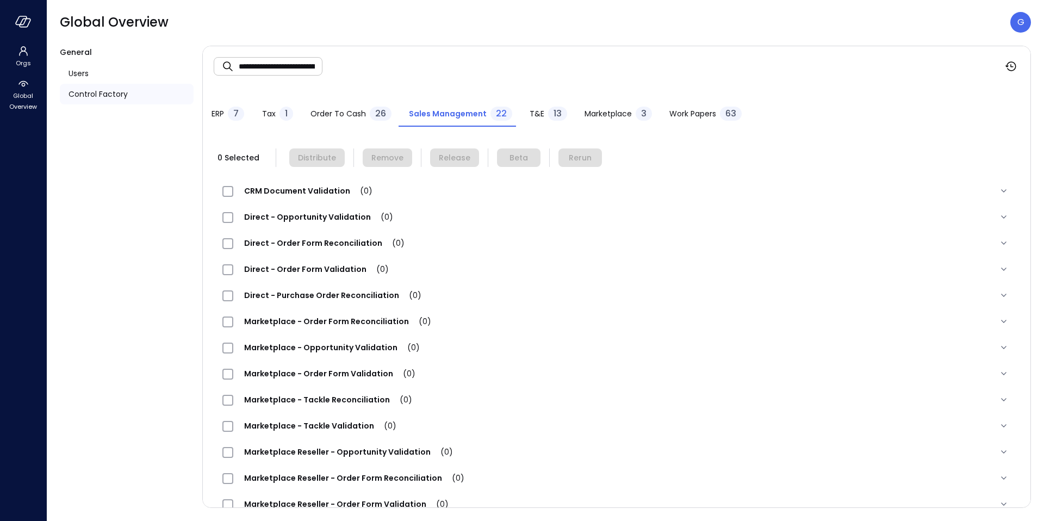
click at [540, 118] on div "T&E 13" at bounding box center [548, 115] width 38 height 16
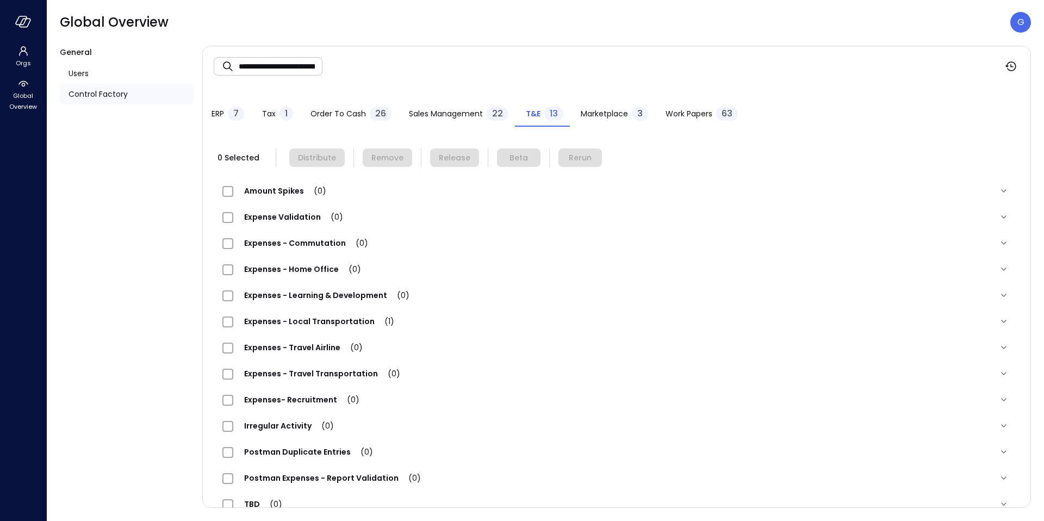
scroll to position [1, 0]
click at [313, 323] on span "Expenses - Local Transportation (1)" at bounding box center [319, 320] width 172 height 11
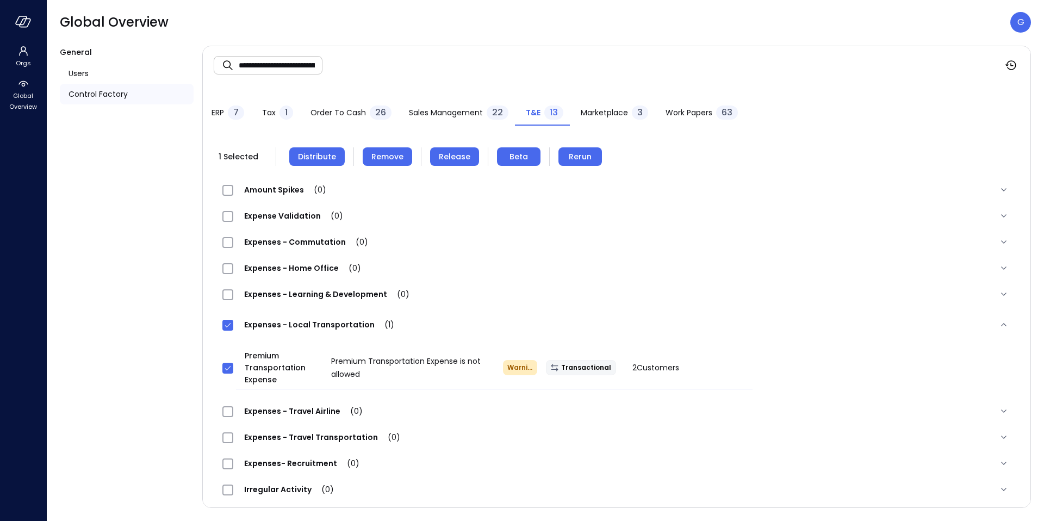
click at [569, 158] on span "Rerun" at bounding box center [580, 157] width 23 height 12
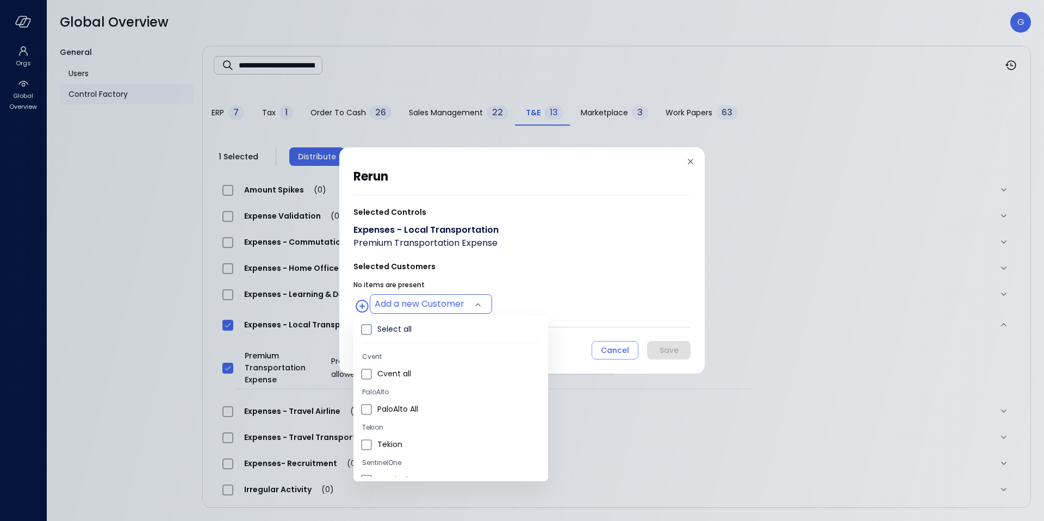
click at [411, 298] on body "**********" at bounding box center [522, 260] width 1044 height 521
type input "**********"
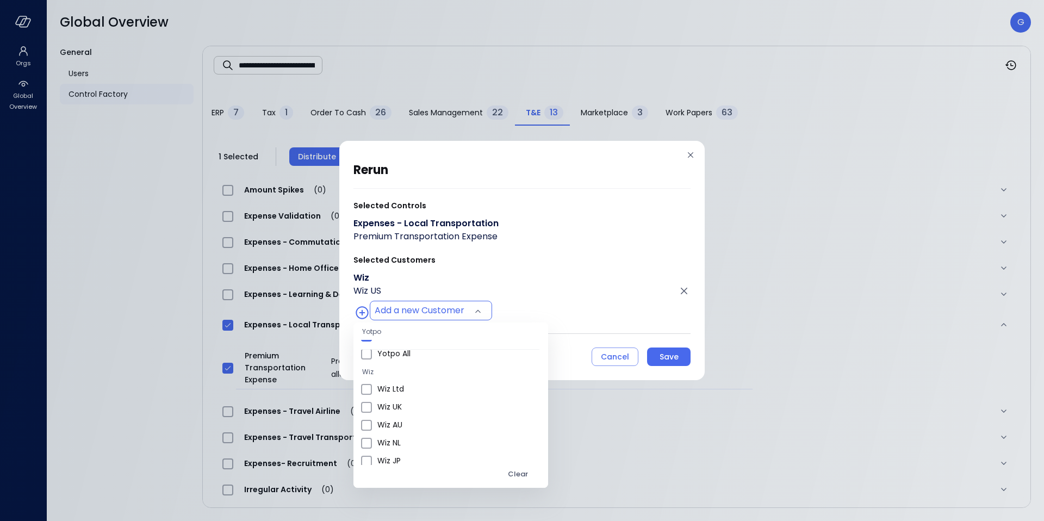
click at [557, 358] on div at bounding box center [522, 260] width 1044 height 521
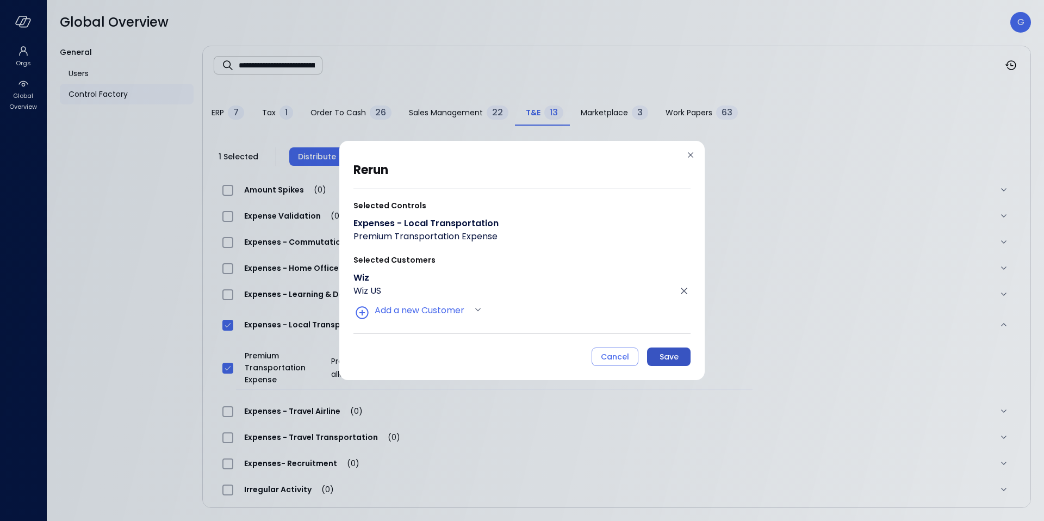
click at [666, 358] on div "Save" at bounding box center [668, 357] width 19 height 14
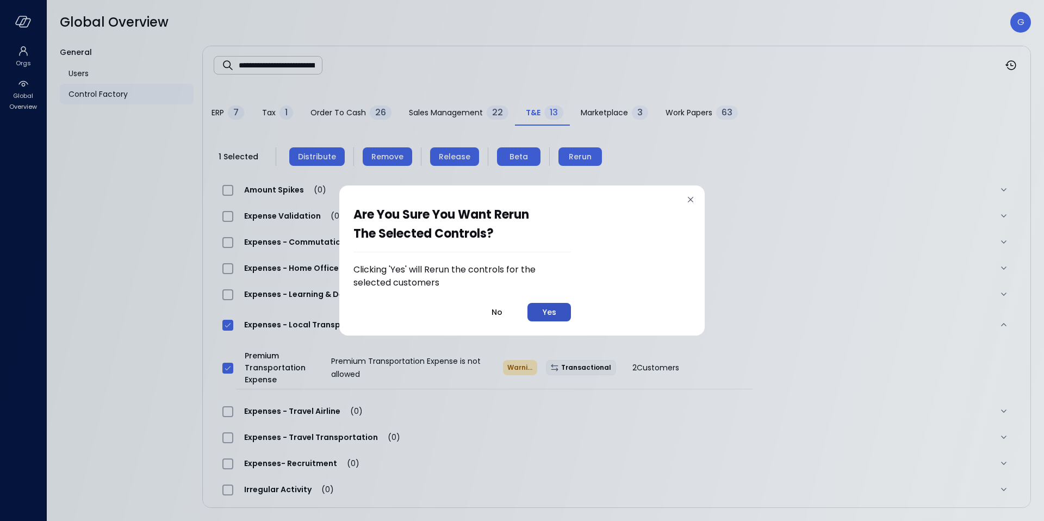
click at [556, 313] on div "Yes" at bounding box center [549, 312] width 14 height 14
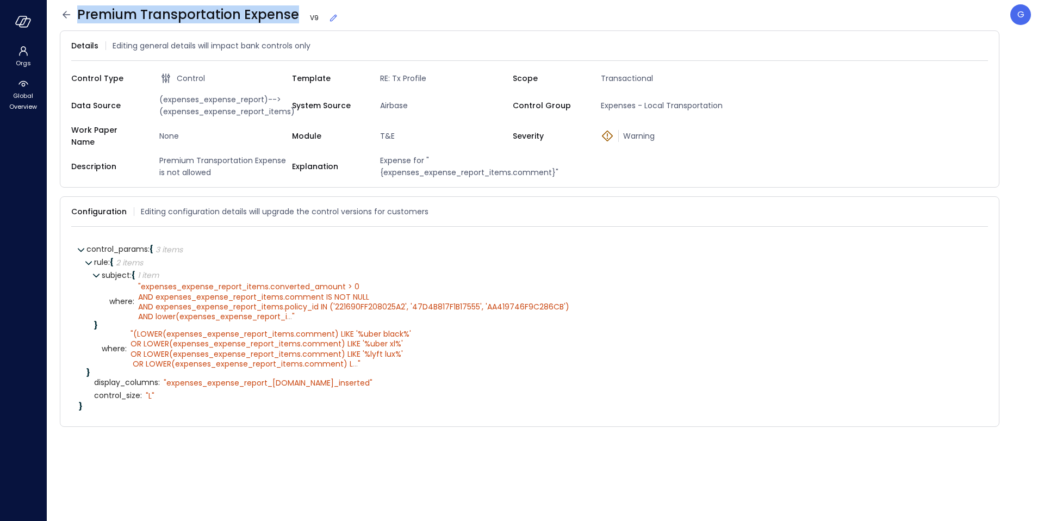
drag, startPoint x: 77, startPoint y: 14, endPoint x: 292, endPoint y: 18, distance: 214.7
click at [292, 18] on span "Premium Transportation Expense V 9" at bounding box center [207, 14] width 261 height 17
copy span "Premium Transportation Expense"
